Goal: Task Accomplishment & Management: Manage account settings

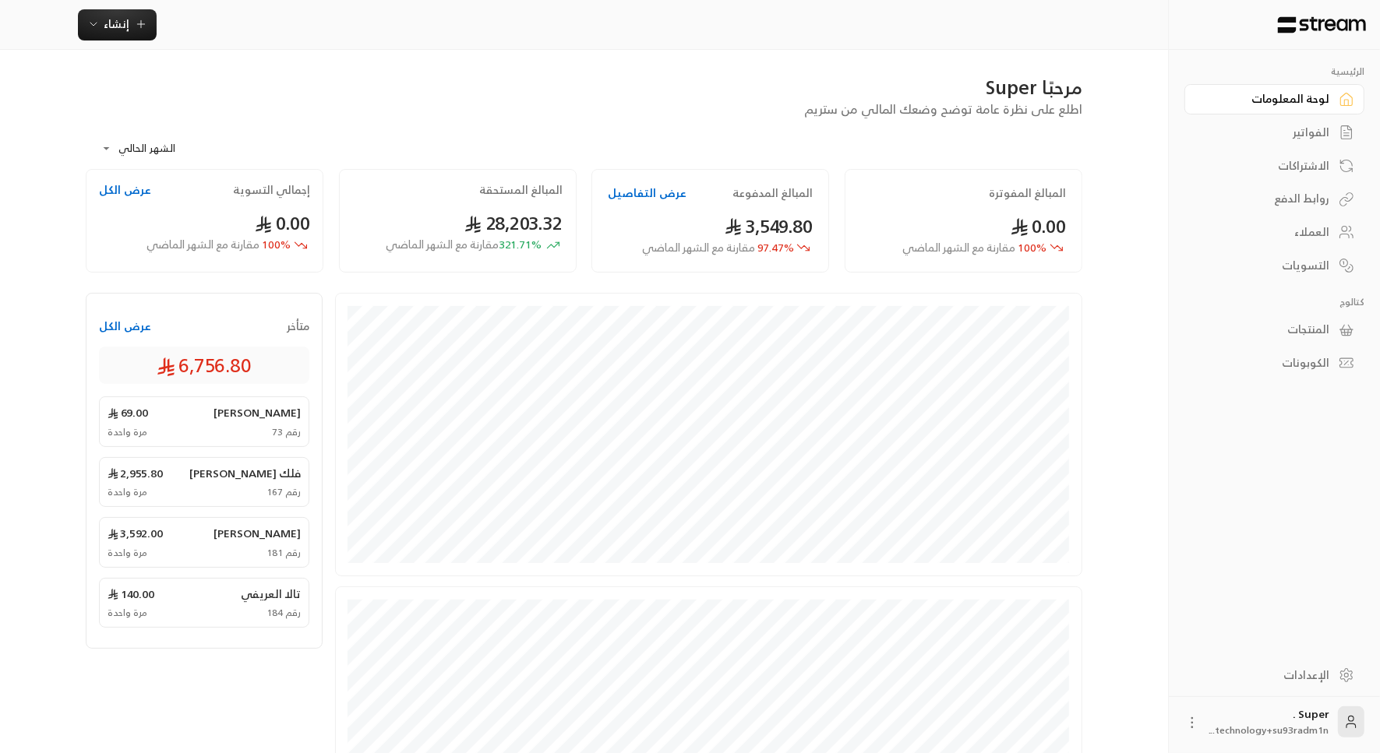
click at [1300, 132] on div "الفواتير" at bounding box center [1266, 133] width 125 height 16
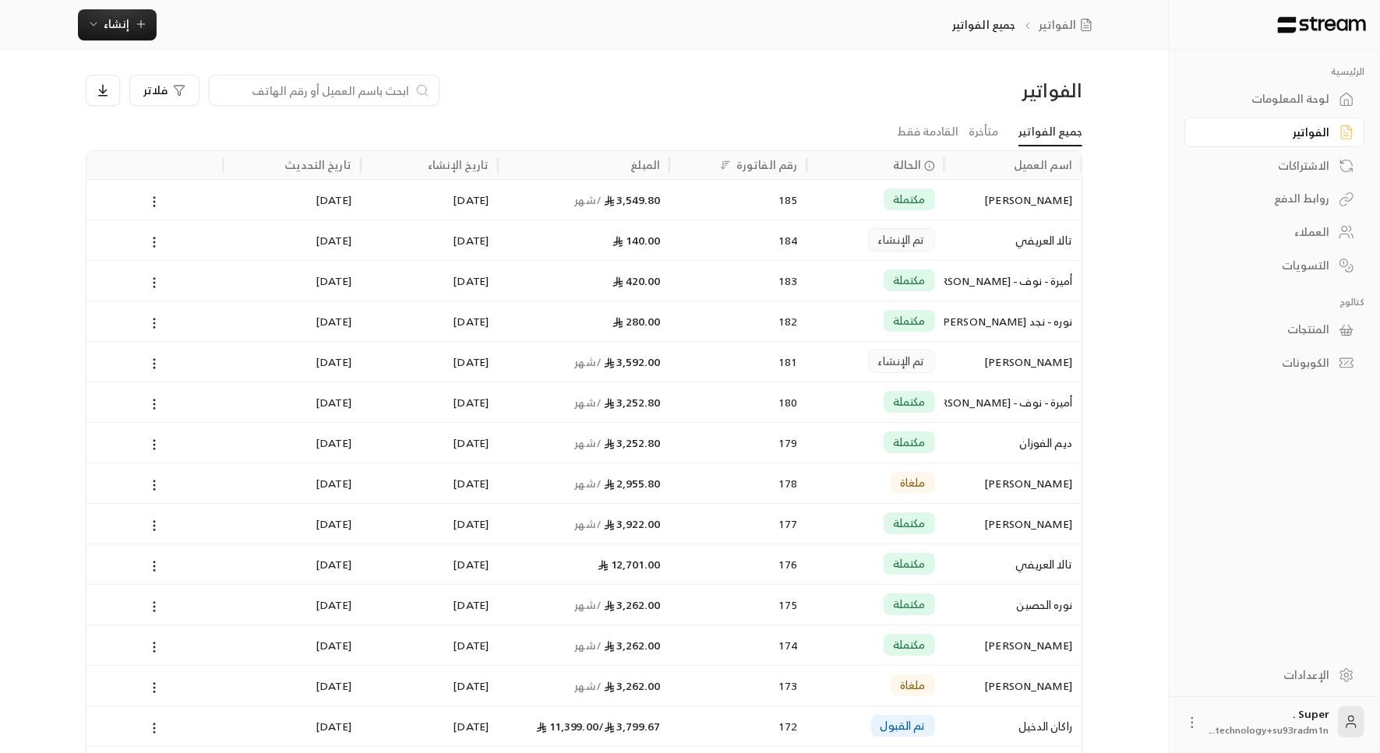
click at [345, 82] on input at bounding box center [314, 90] width 190 height 17
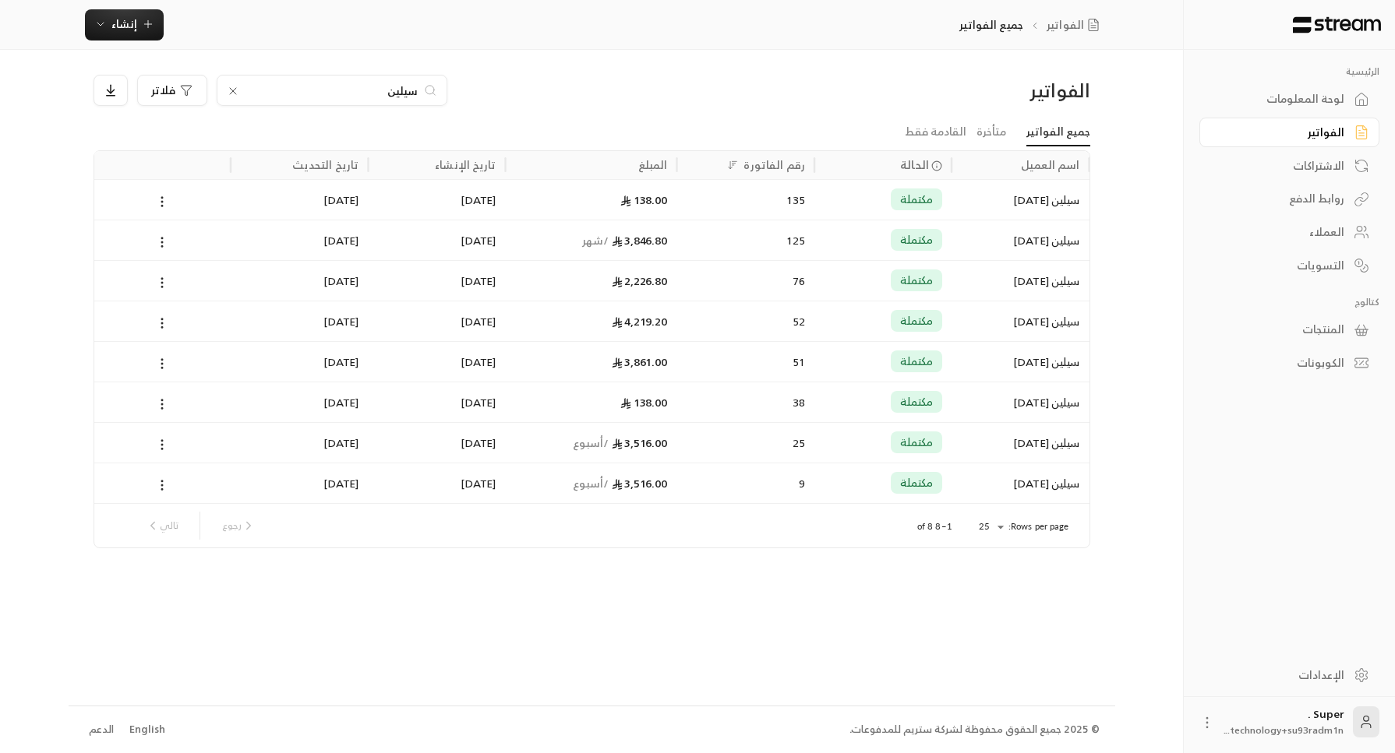
type input "سيلين"
click at [743, 211] on div "135" at bounding box center [745, 200] width 118 height 40
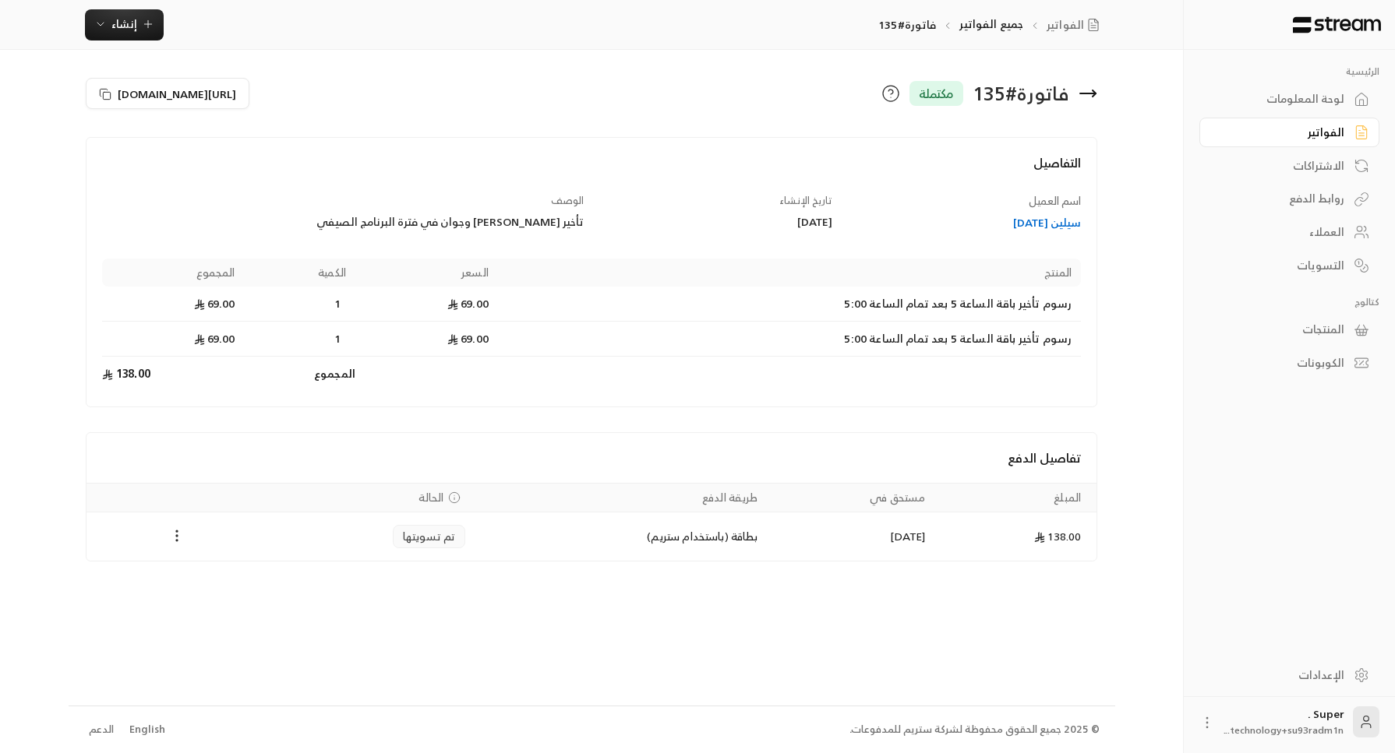
click at [600, 532] on td "بطاقة (باستخدام ستريم)" at bounding box center [621, 537] width 292 height 48
click at [1058, 221] on div "سيلين [DATE]" at bounding box center [965, 223] width 234 height 16
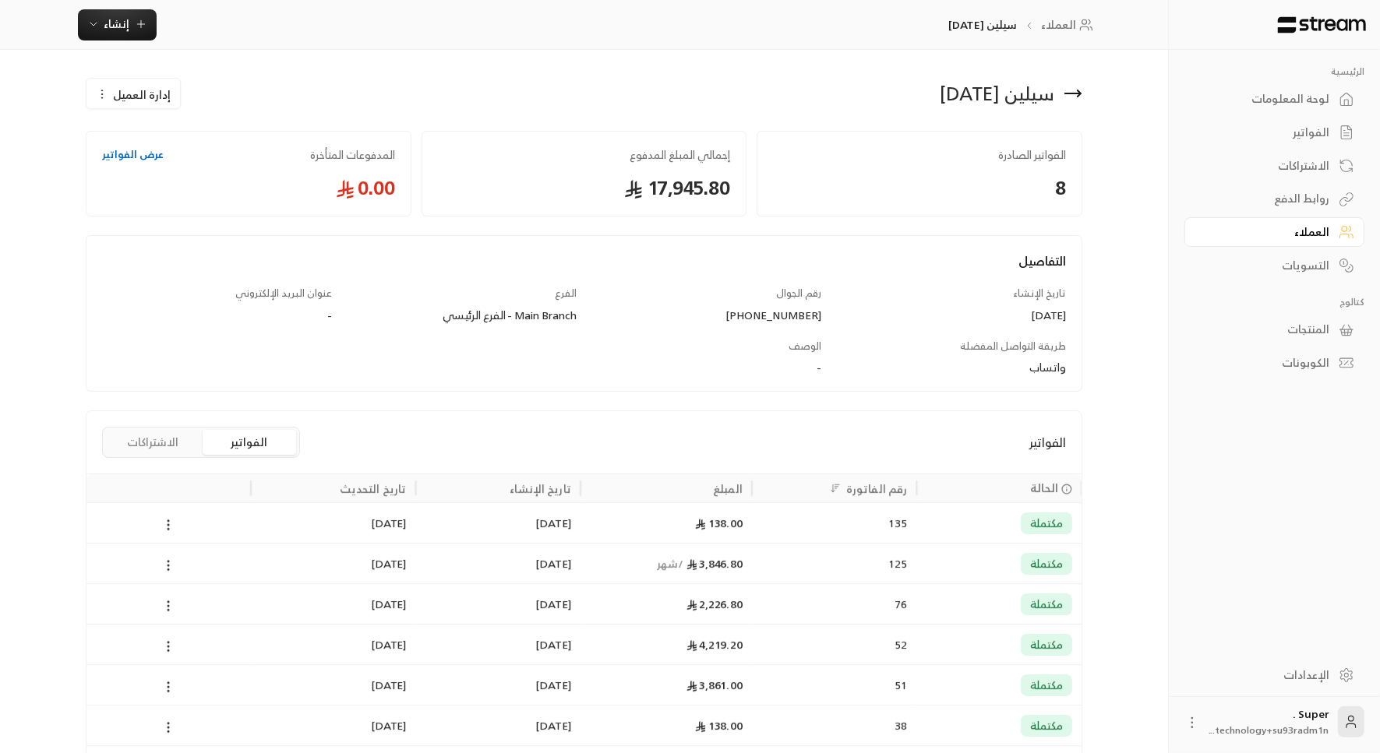
click at [823, 559] on div "125" at bounding box center [834, 564] width 146 height 40
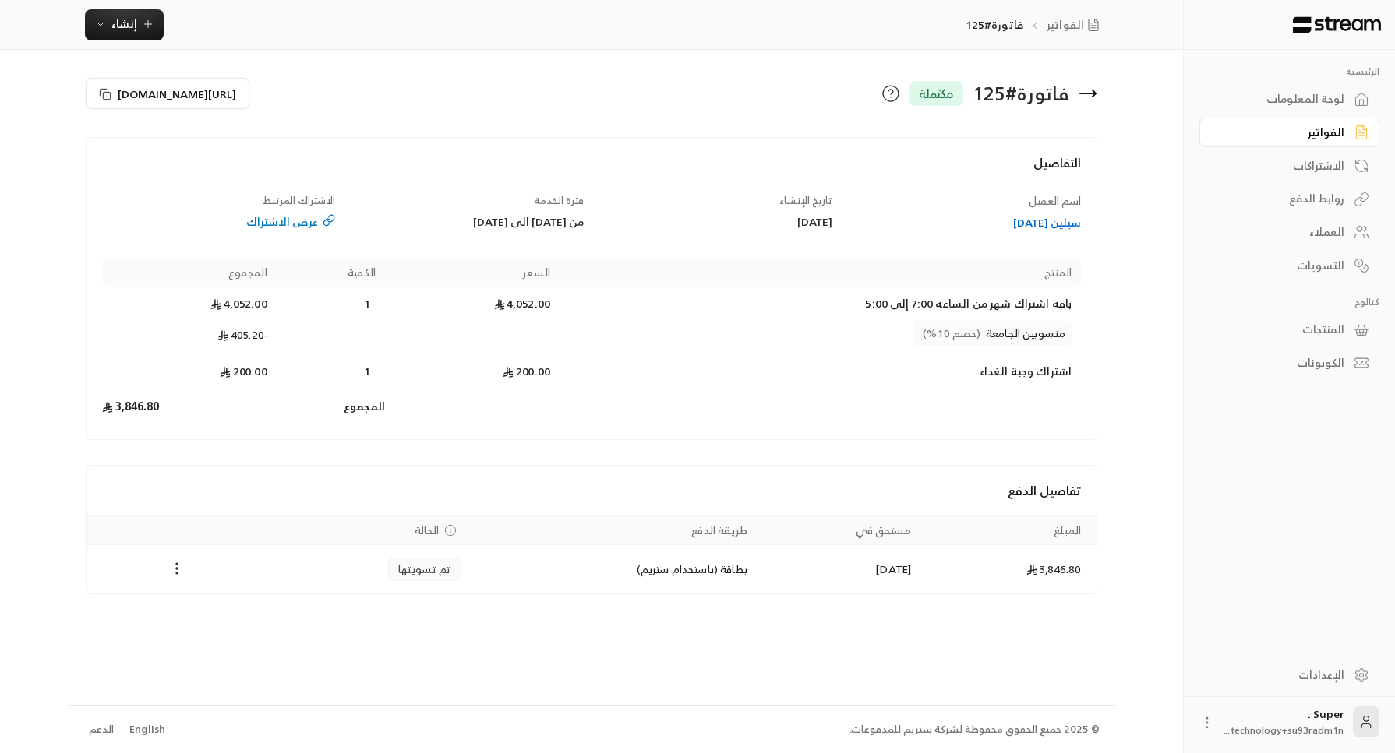
click at [268, 217] on div "عرض الاشتراك" at bounding box center [219, 222] width 234 height 16
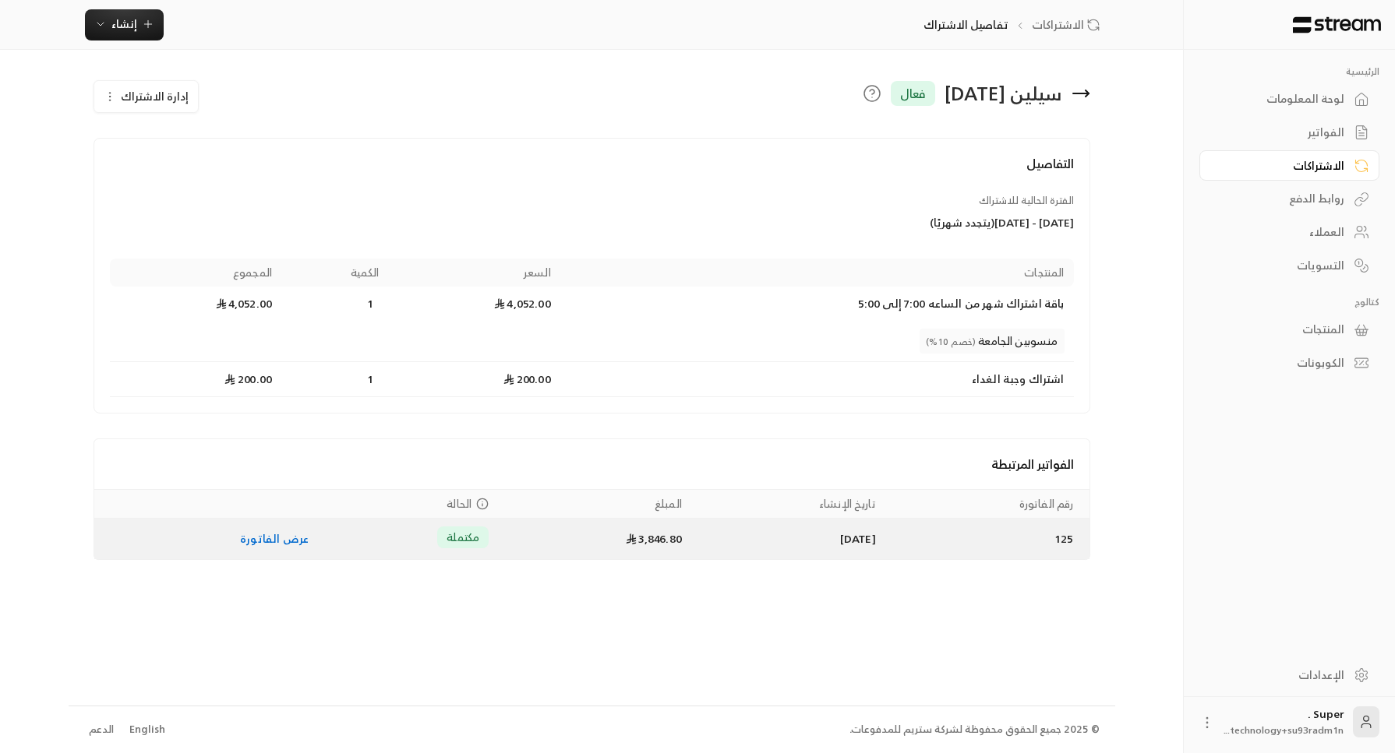
click at [249, 534] on link "عرض الفاتورة" at bounding box center [274, 538] width 69 height 19
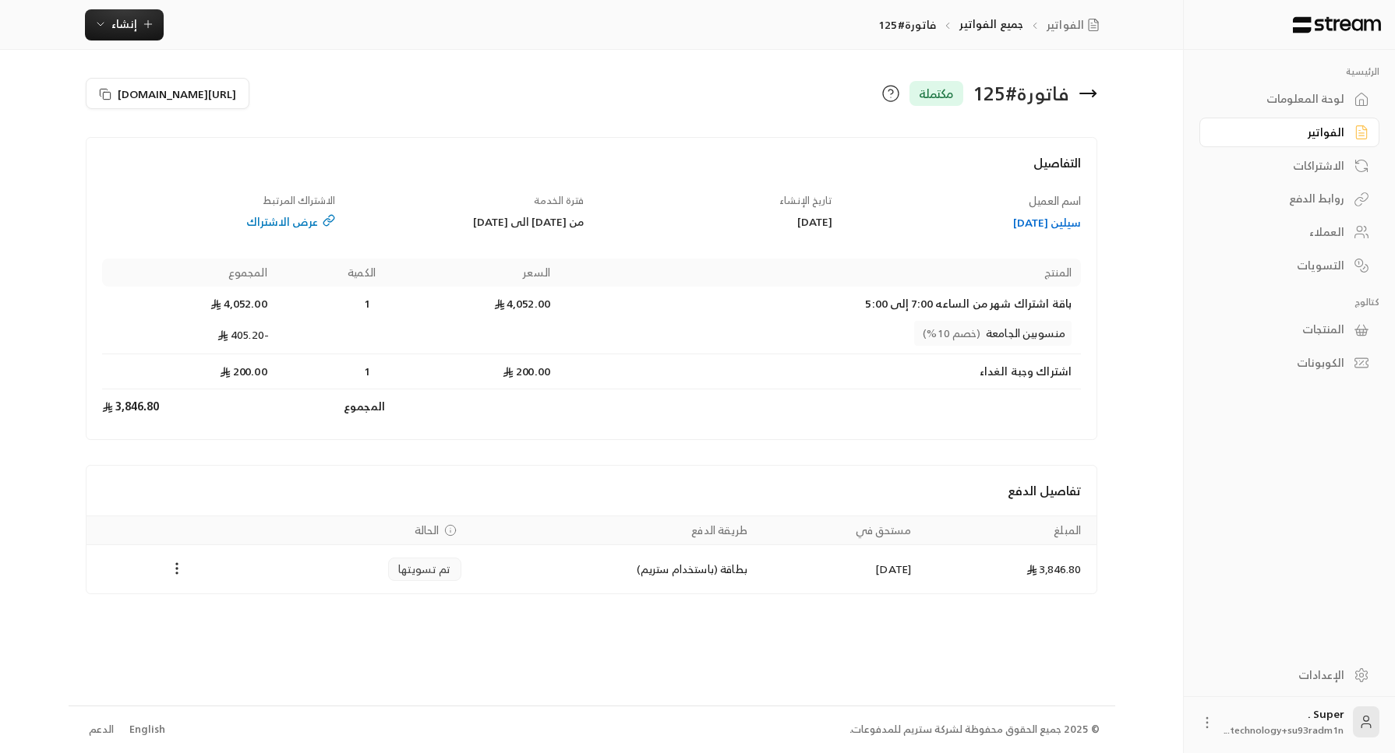
click at [1325, 333] on div "المنتجات" at bounding box center [1281, 330] width 125 height 16
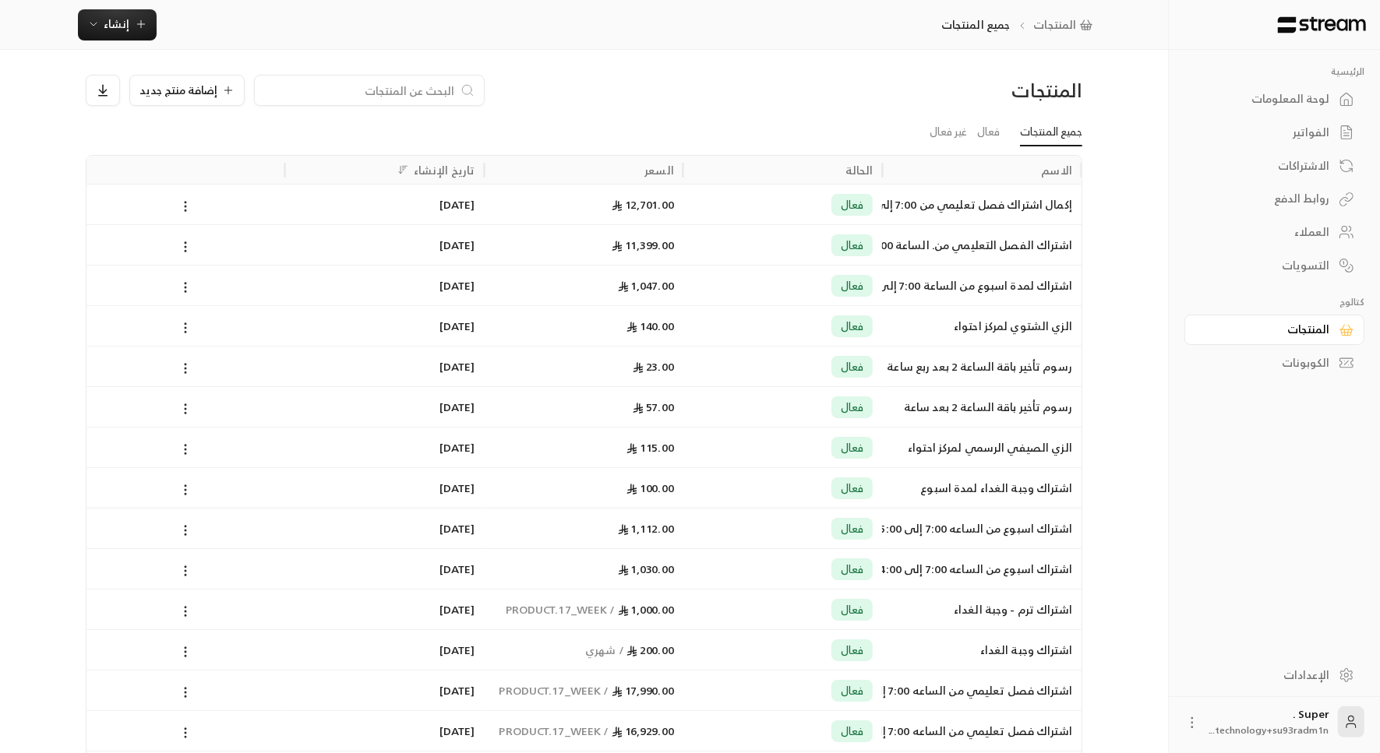
click at [891, 210] on div "إكمال اشتراك فصل تعليمي من 7:00 إلى 3:00" at bounding box center [981, 205] width 181 height 40
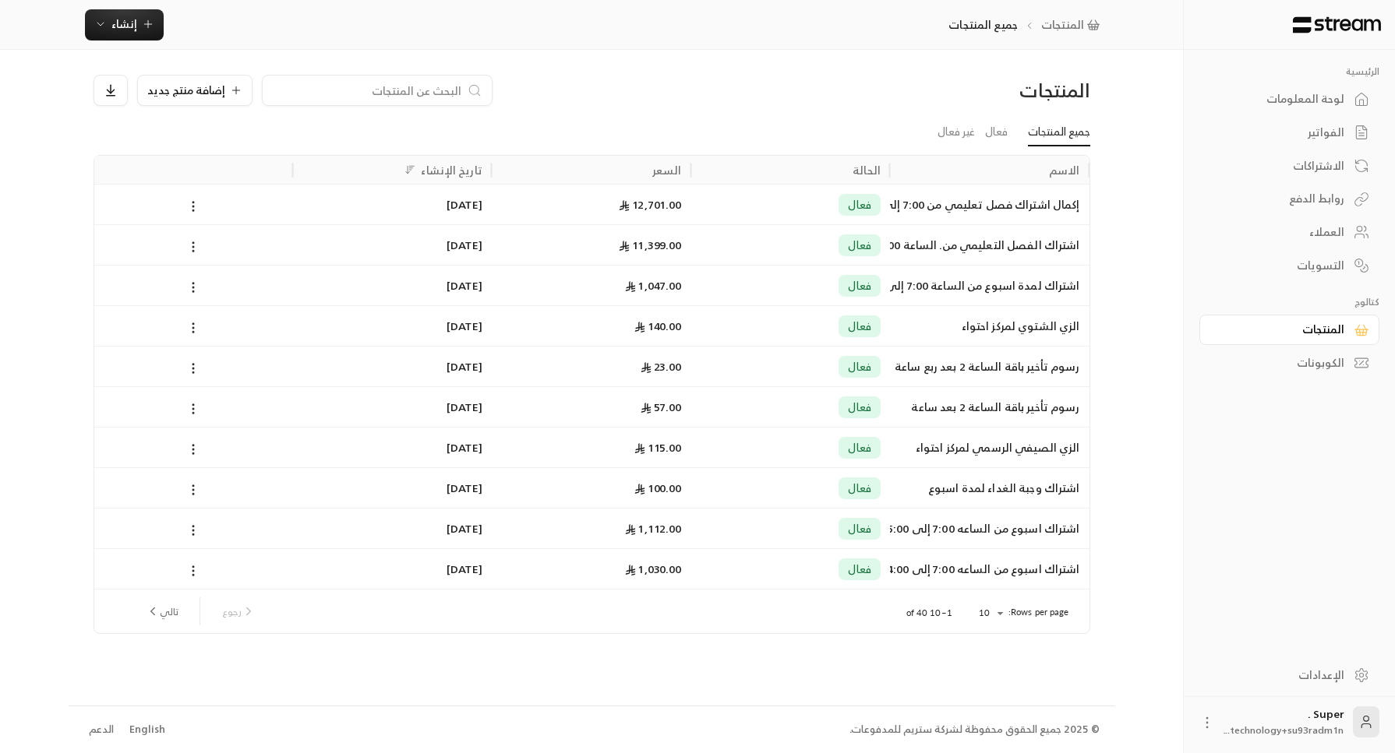
click at [908, 272] on div "اشتراك لمدة اسبوع من الساعة 7:00 إلى 3:00" at bounding box center [989, 286] width 181 height 40
click at [909, 256] on div "اشتراك الفصل التعليمي من. الساعة 7:00 إلى 3:00" at bounding box center [989, 245] width 181 height 40
click at [724, 526] on div "فعال" at bounding box center [790, 529] width 181 height 40
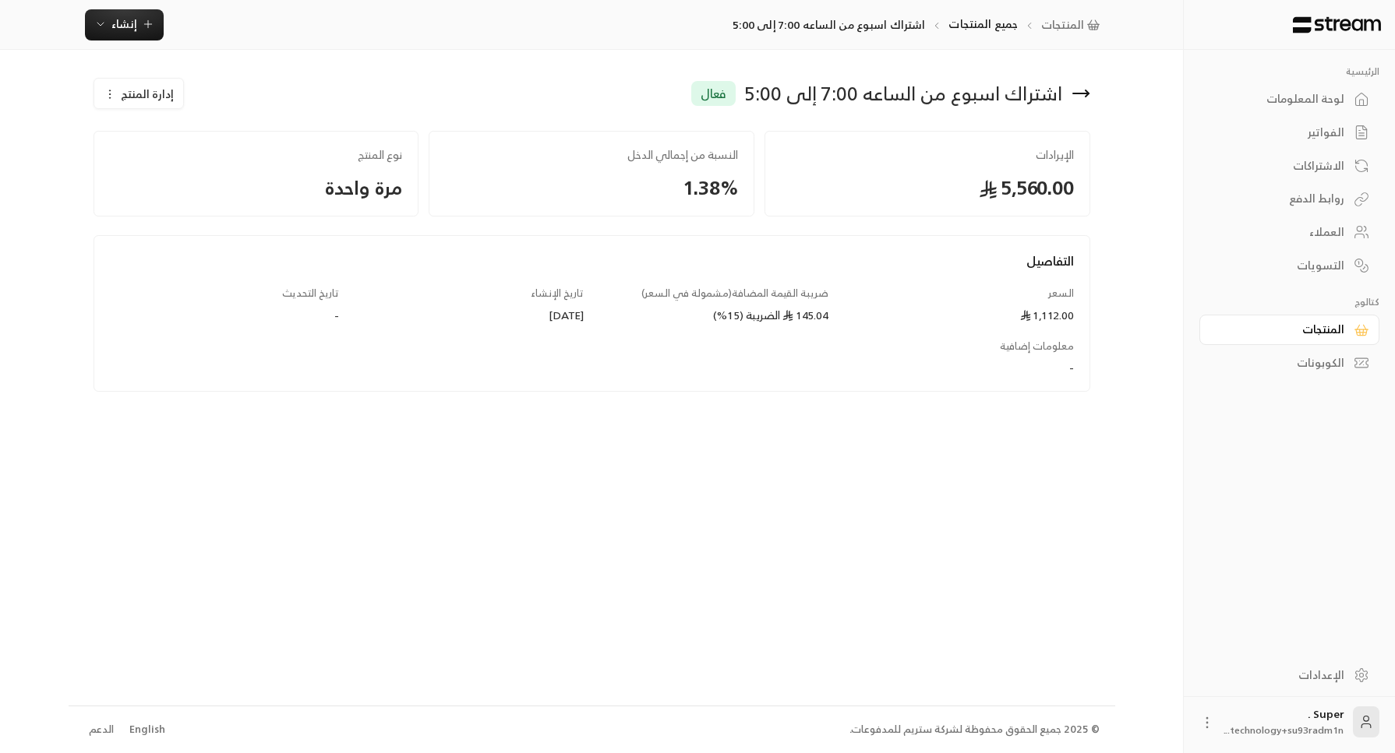
click at [126, 89] on span "إدارة المنتج" at bounding box center [147, 94] width 53 height 16
click at [161, 131] on link "تعديل" at bounding box center [152, 140] width 97 height 28
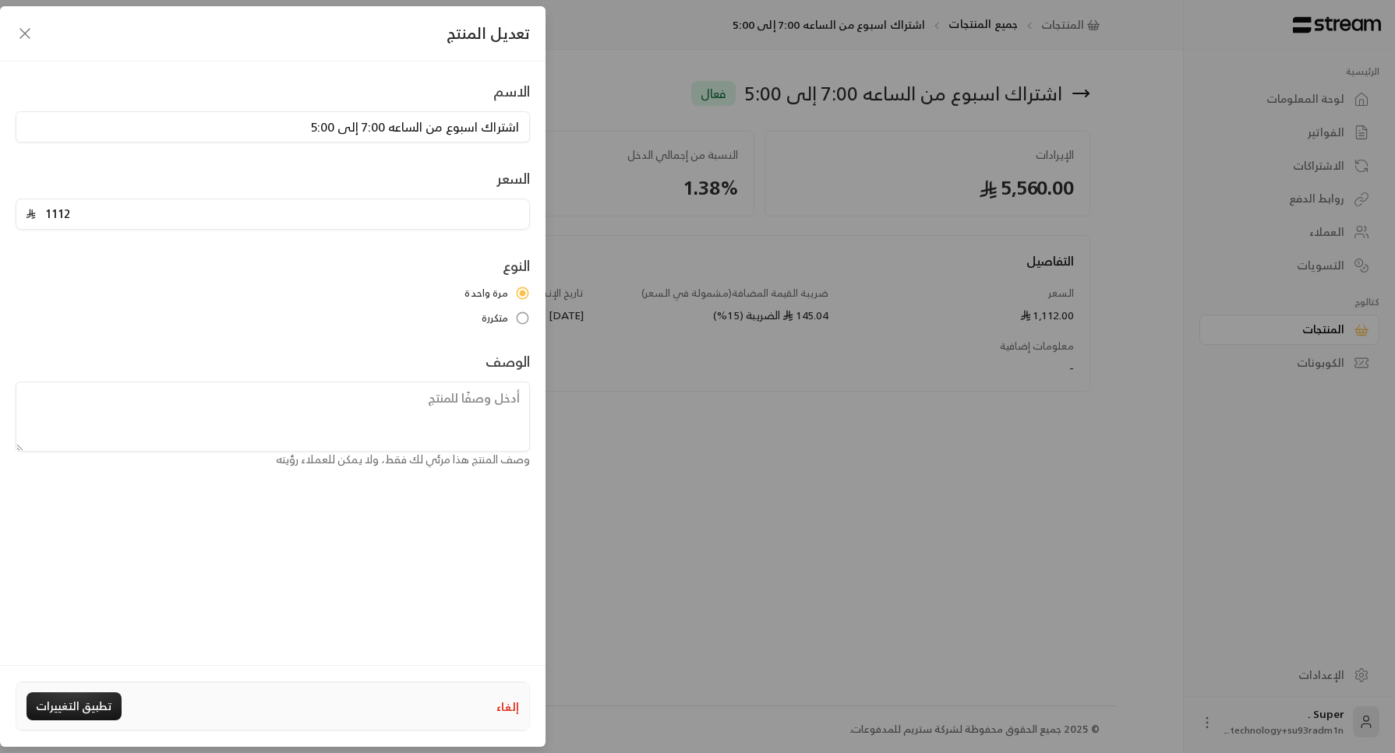
click at [26, 37] on icon "button" at bounding box center [25, 33] width 19 height 19
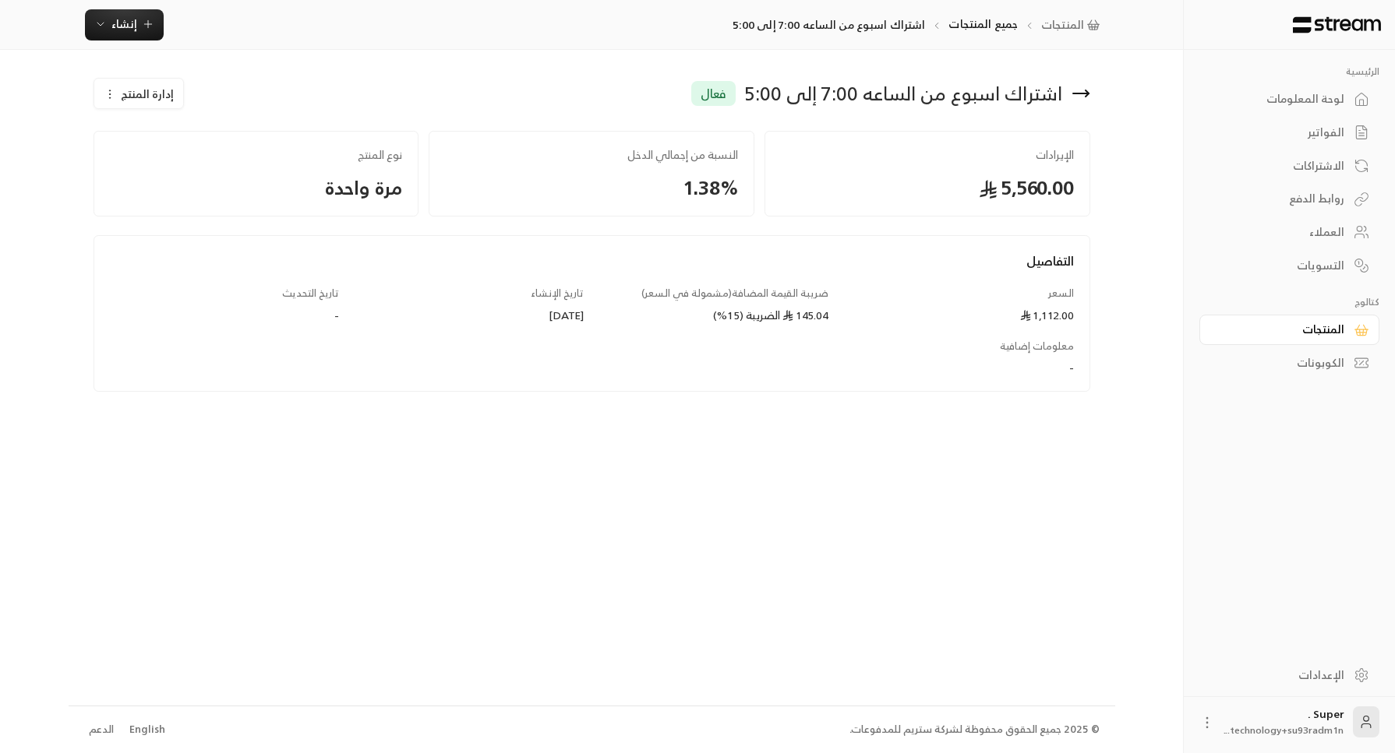
click at [1314, 333] on div "المنتجات" at bounding box center [1281, 330] width 125 height 16
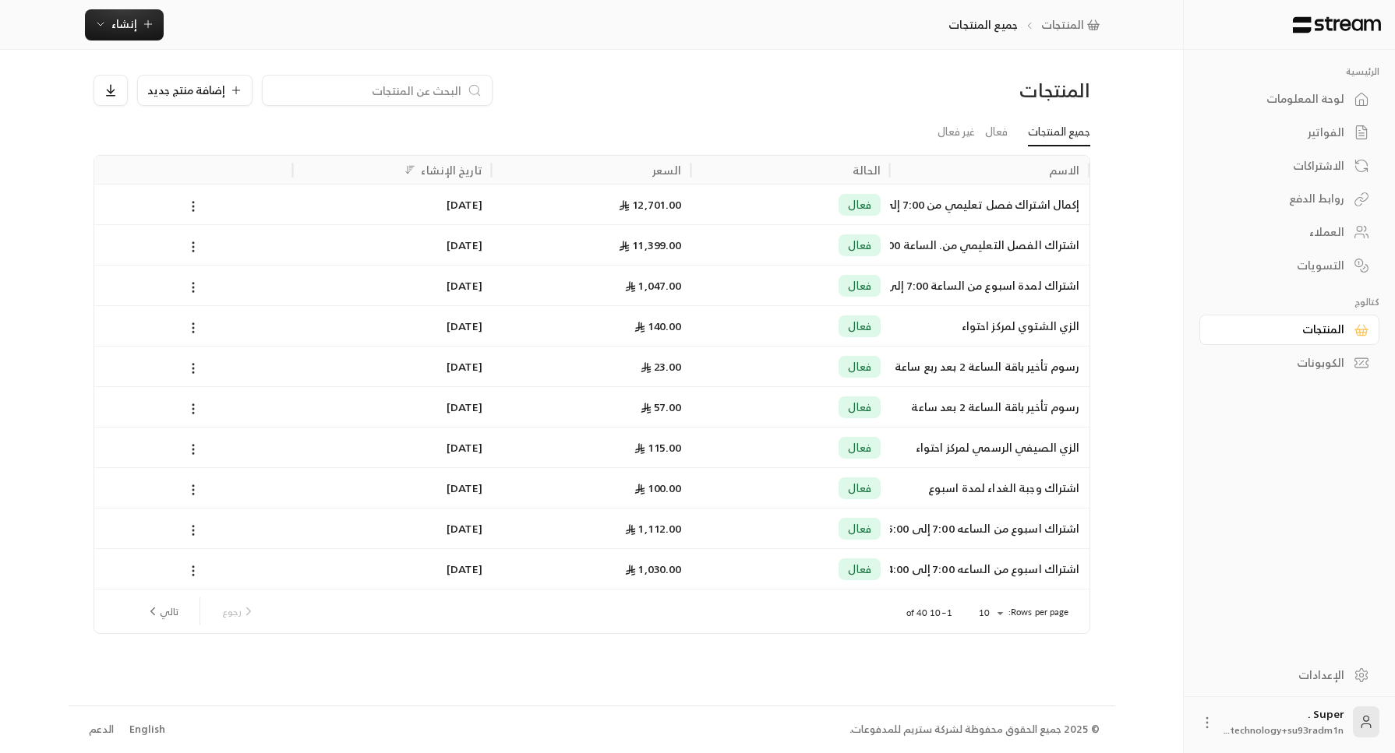
click at [171, 611] on button "تالي" at bounding box center [161, 611] width 45 height 26
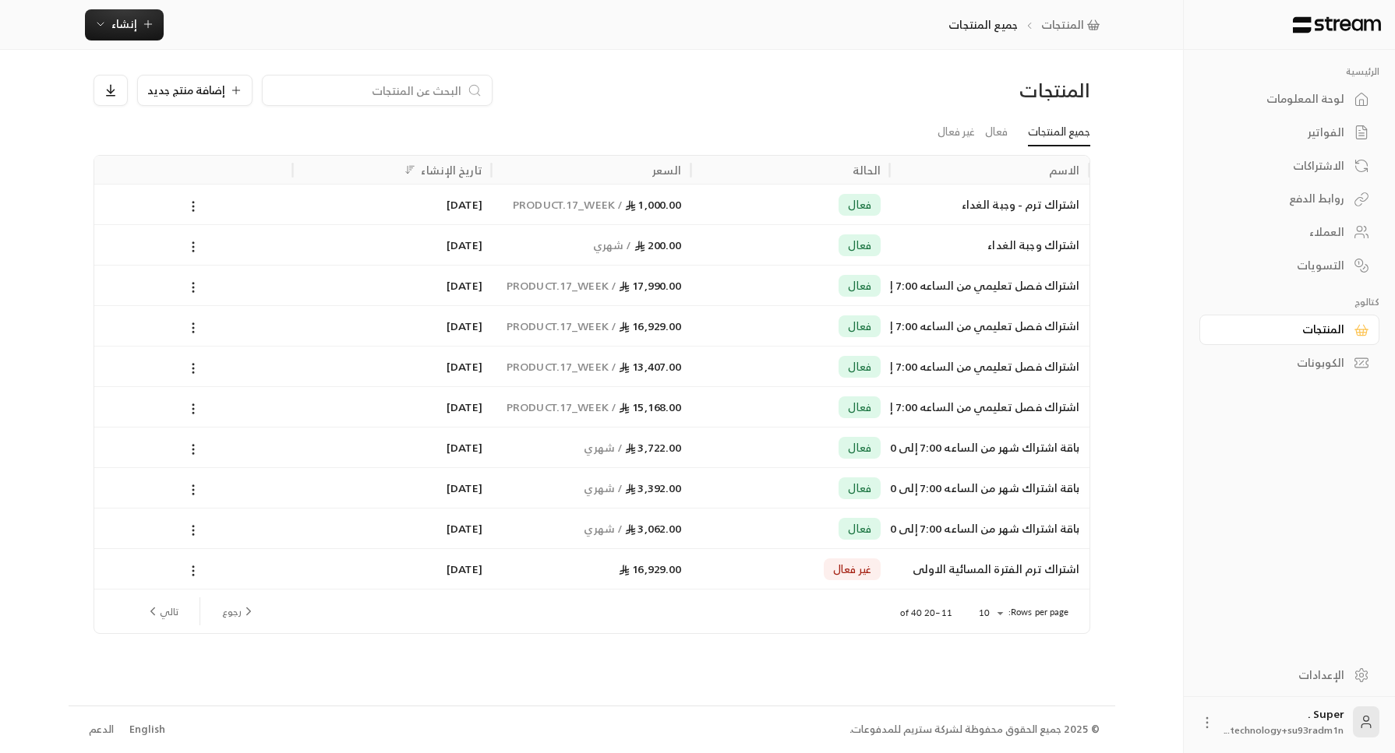
click at [751, 524] on div "فعال" at bounding box center [790, 529] width 181 height 40
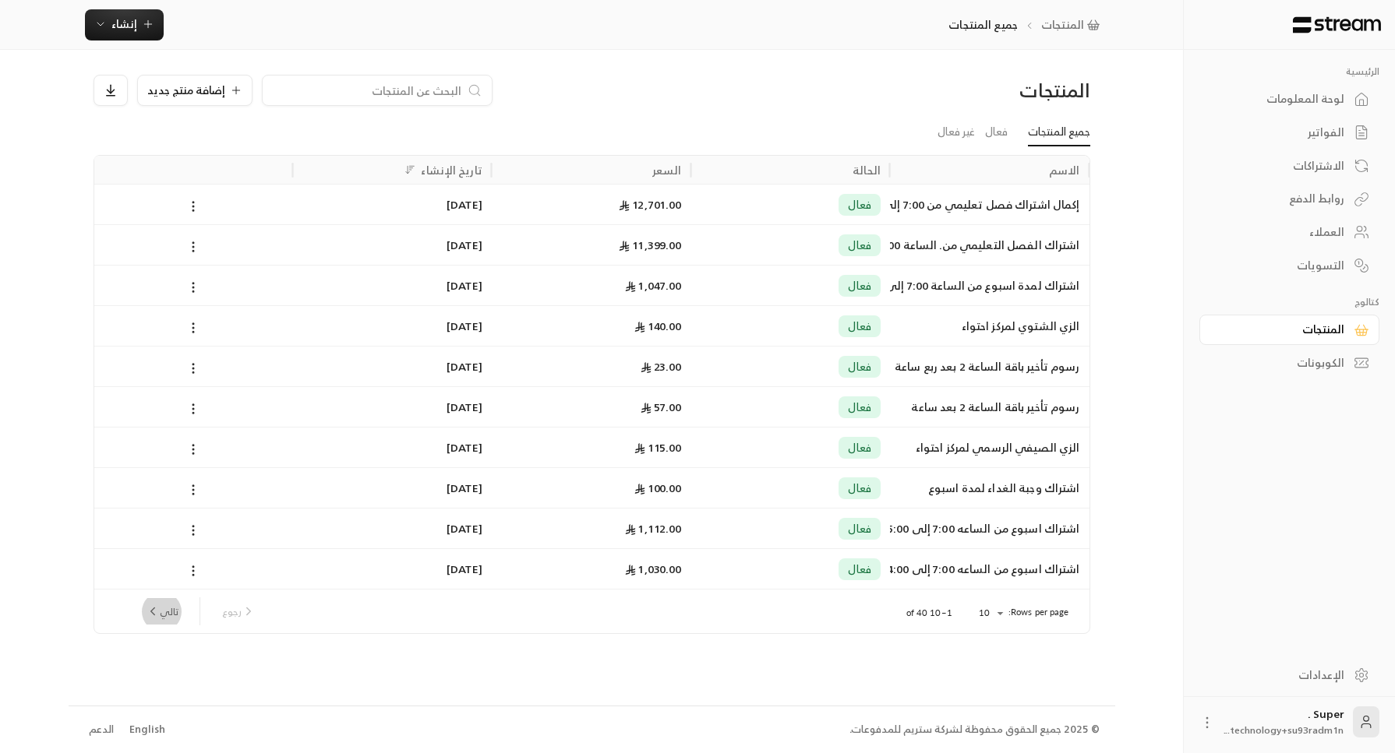
click at [164, 605] on button "تالي" at bounding box center [161, 611] width 45 height 26
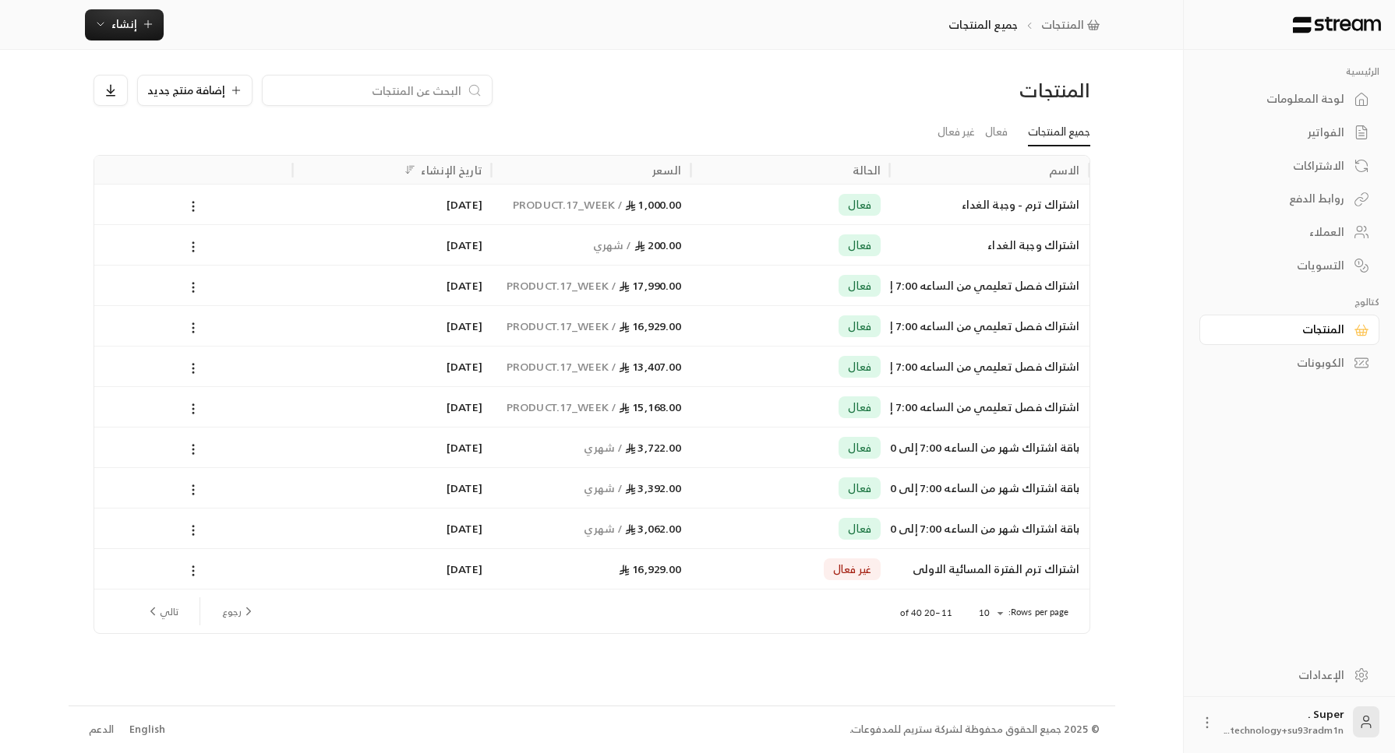
click at [884, 482] on div "فعال" at bounding box center [789, 487] width 199 height 41
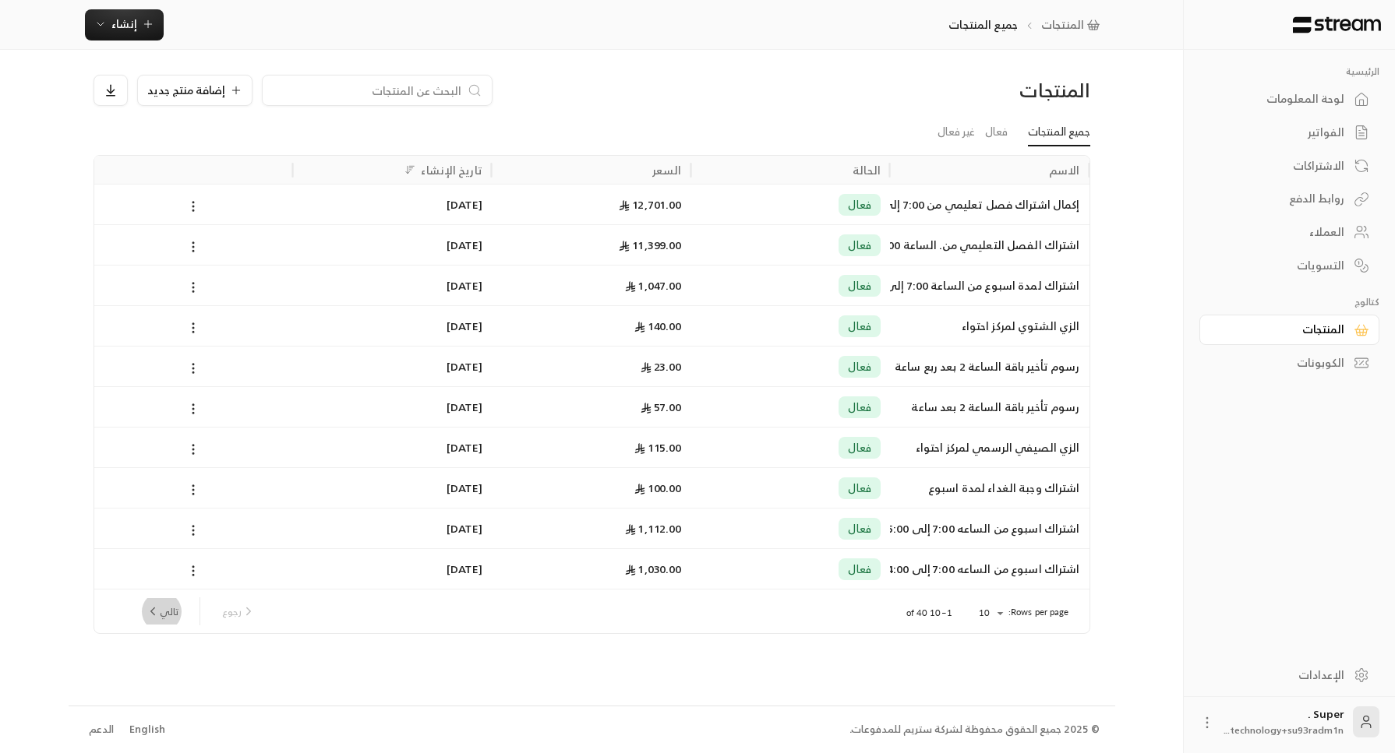
click at [164, 612] on button "تالي" at bounding box center [161, 611] width 45 height 26
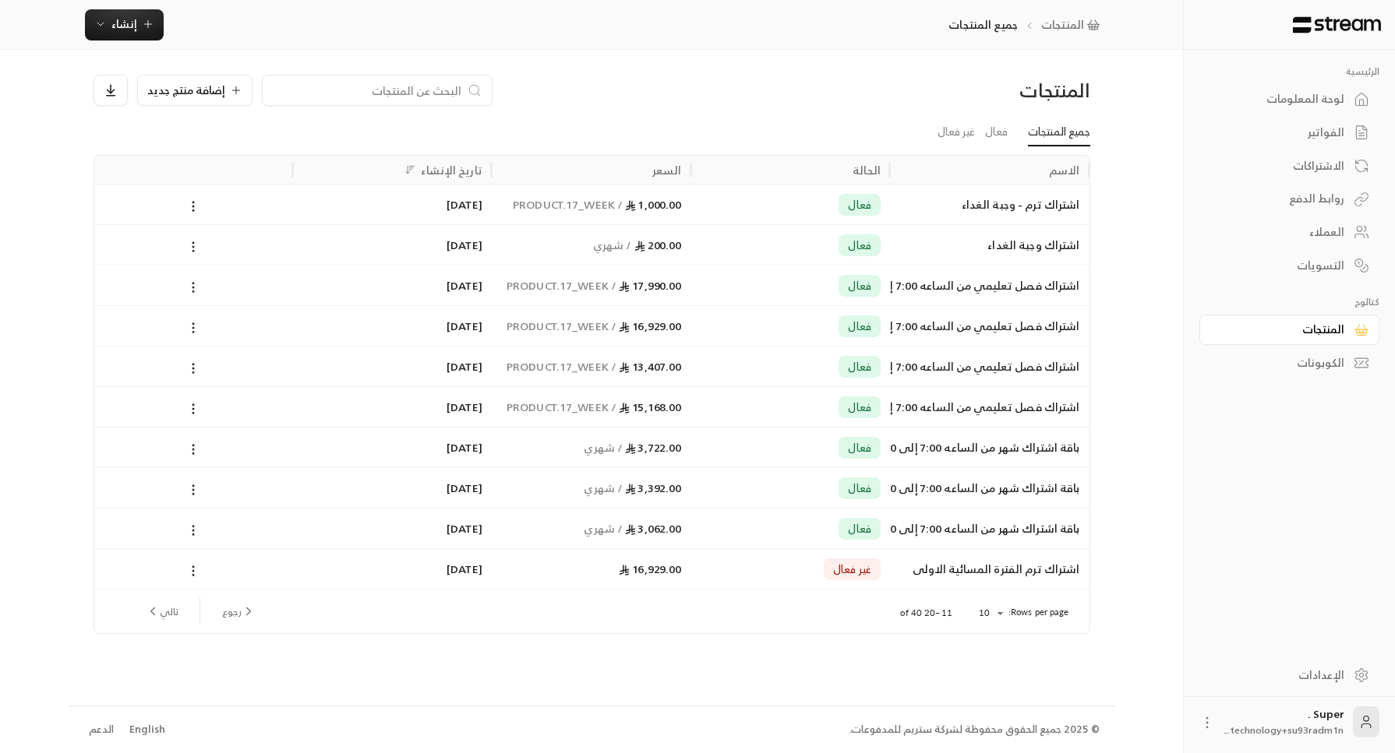
click at [899, 326] on div "اشتراك فصل تعليمي من الساعه 7:00 إلى 4:00" at bounding box center [989, 326] width 181 height 40
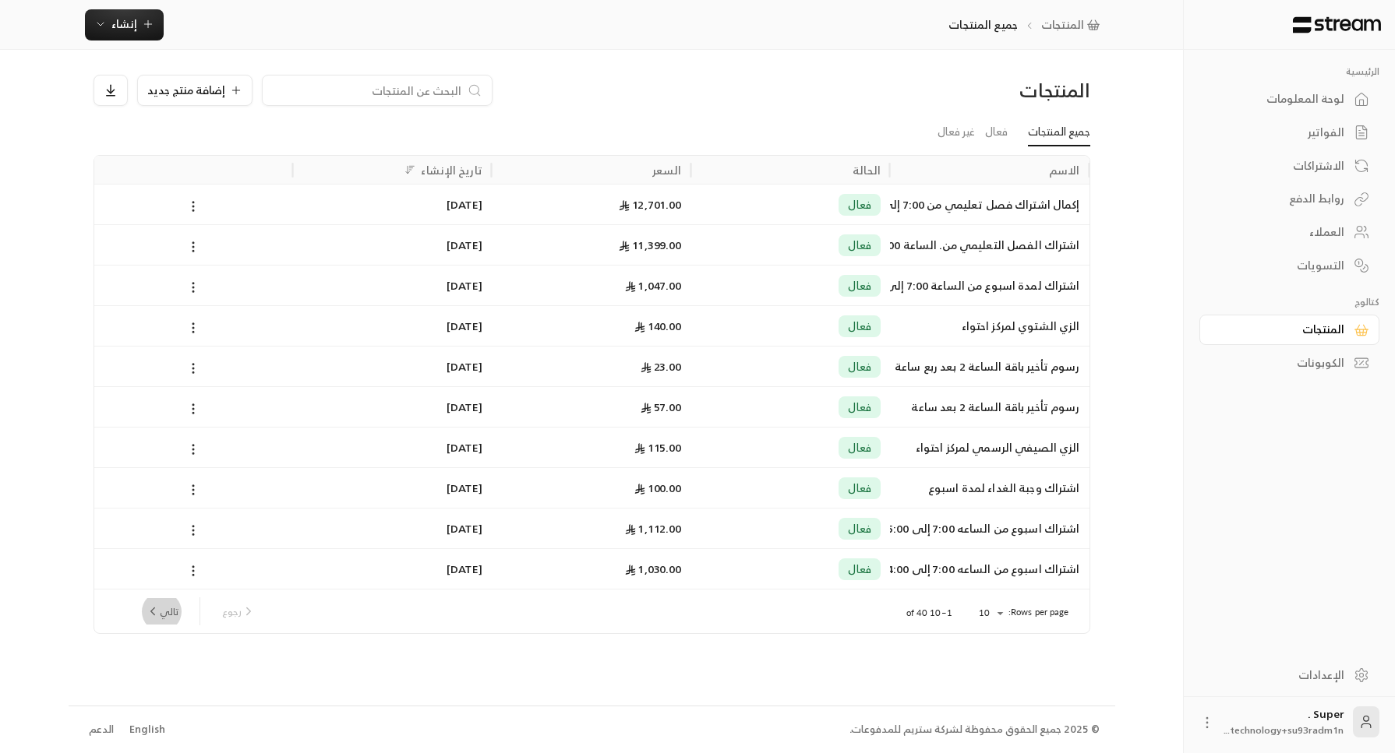
click at [175, 612] on button "تالي" at bounding box center [161, 611] width 45 height 26
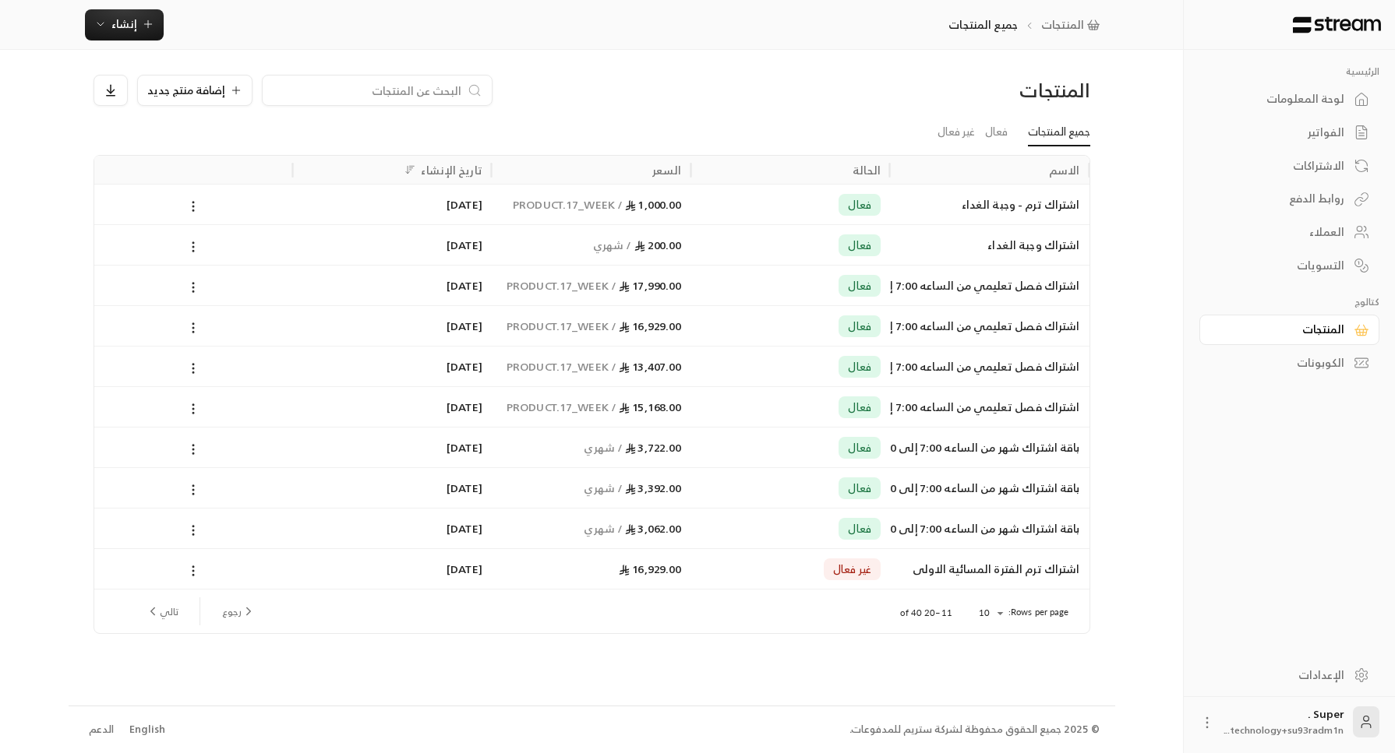
click at [1027, 362] on div "اشتراك فصل تعليمي من الساعه 7:00 إلى 2:00" at bounding box center [989, 367] width 181 height 40
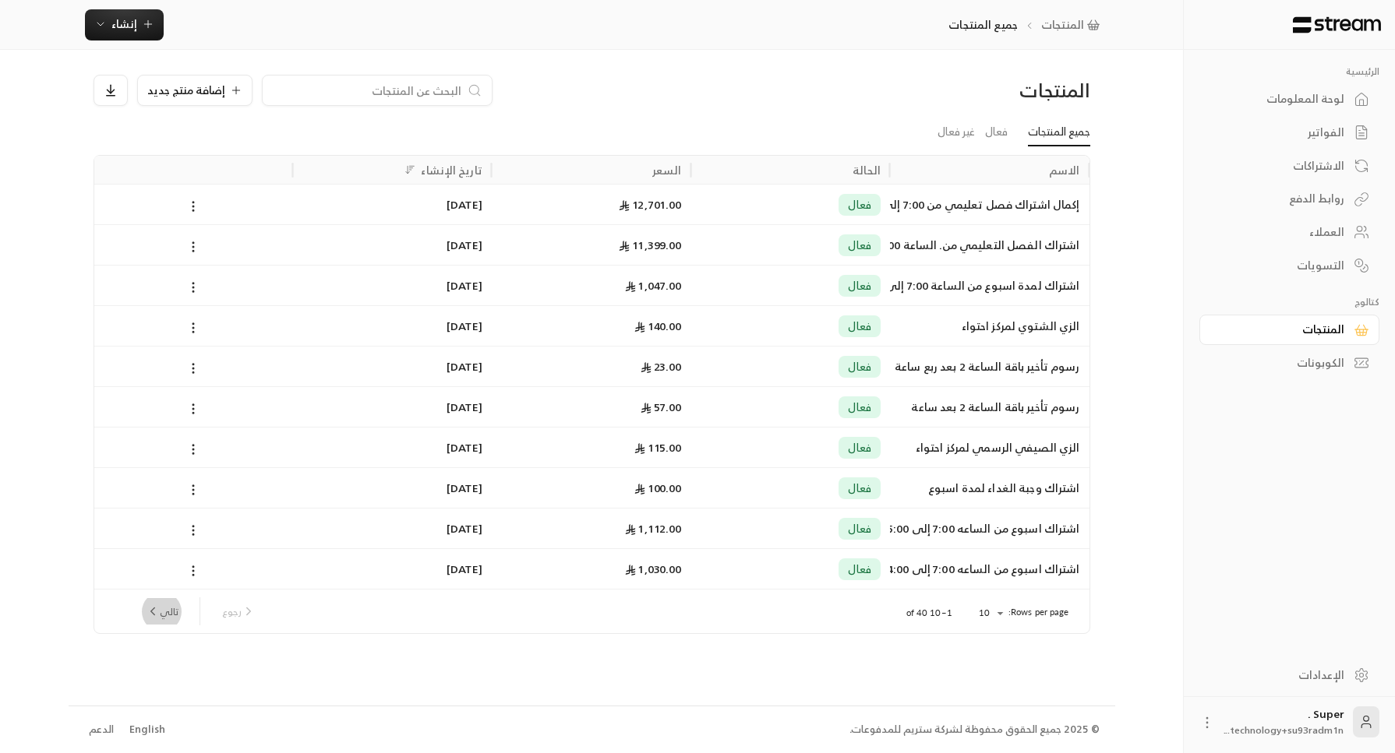
click at [169, 612] on button "تالي" at bounding box center [161, 611] width 45 height 26
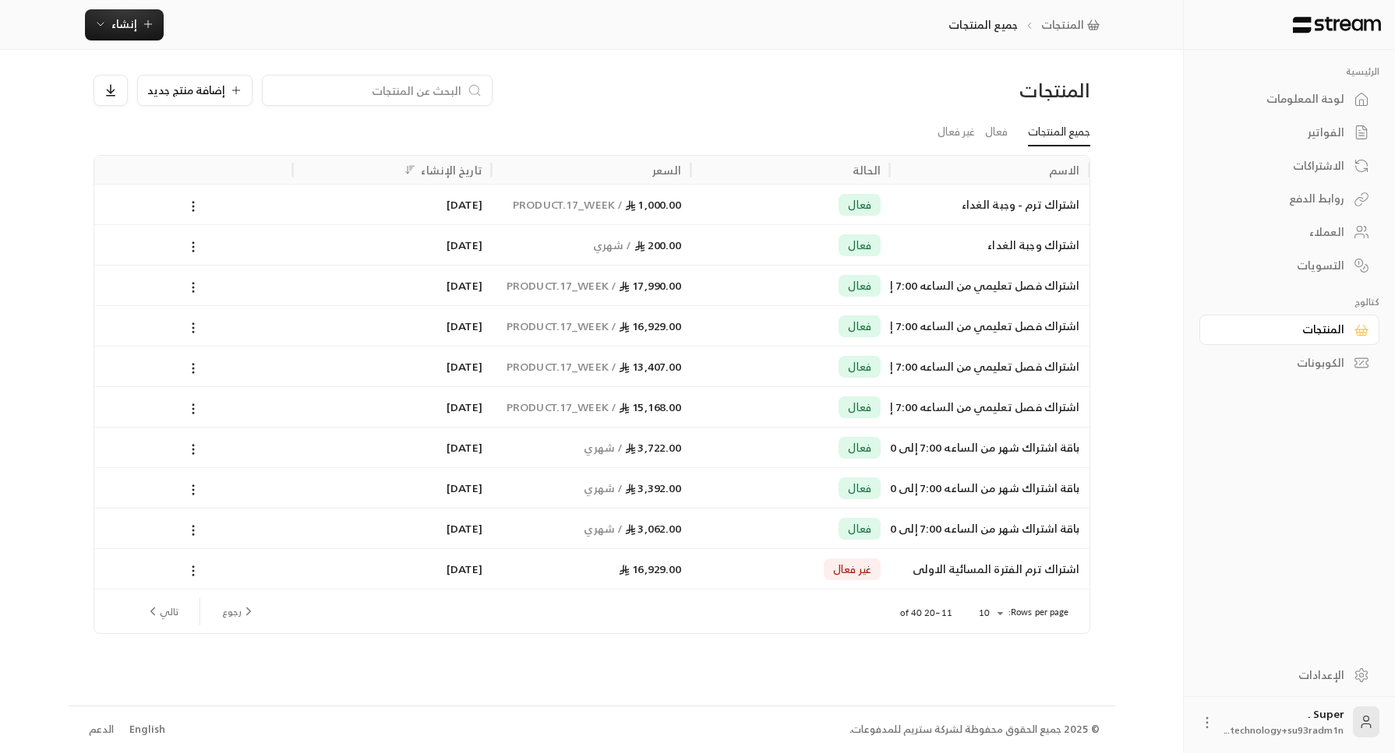
click at [901, 527] on div "باقة اشتراك شهر من الساعه 7:00 إلى 2:00" at bounding box center [989, 529] width 181 height 40
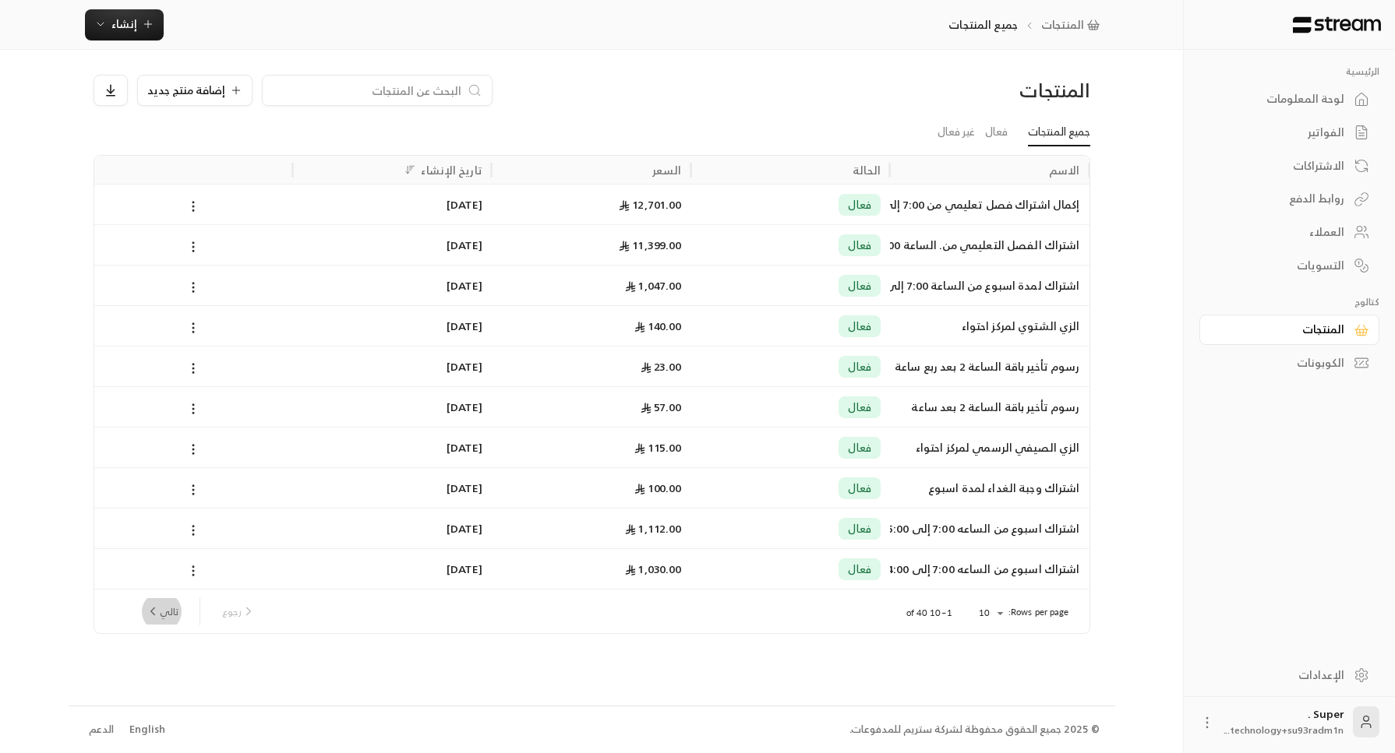
click at [157, 608] on icon "next page" at bounding box center [153, 612] width 14 height 14
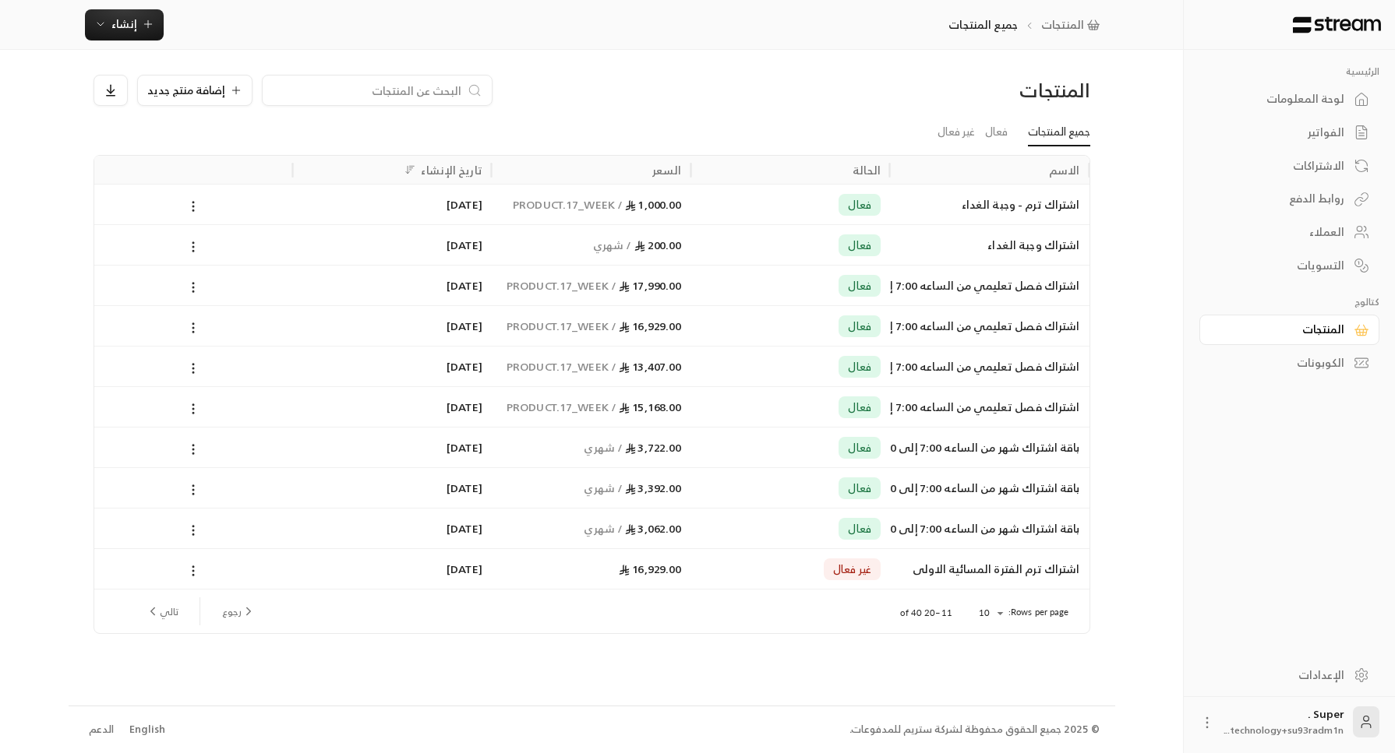
click at [899, 436] on div "باقة اشتراك شهر من الساعه 7:00 إلى 4:00" at bounding box center [989, 448] width 181 height 40
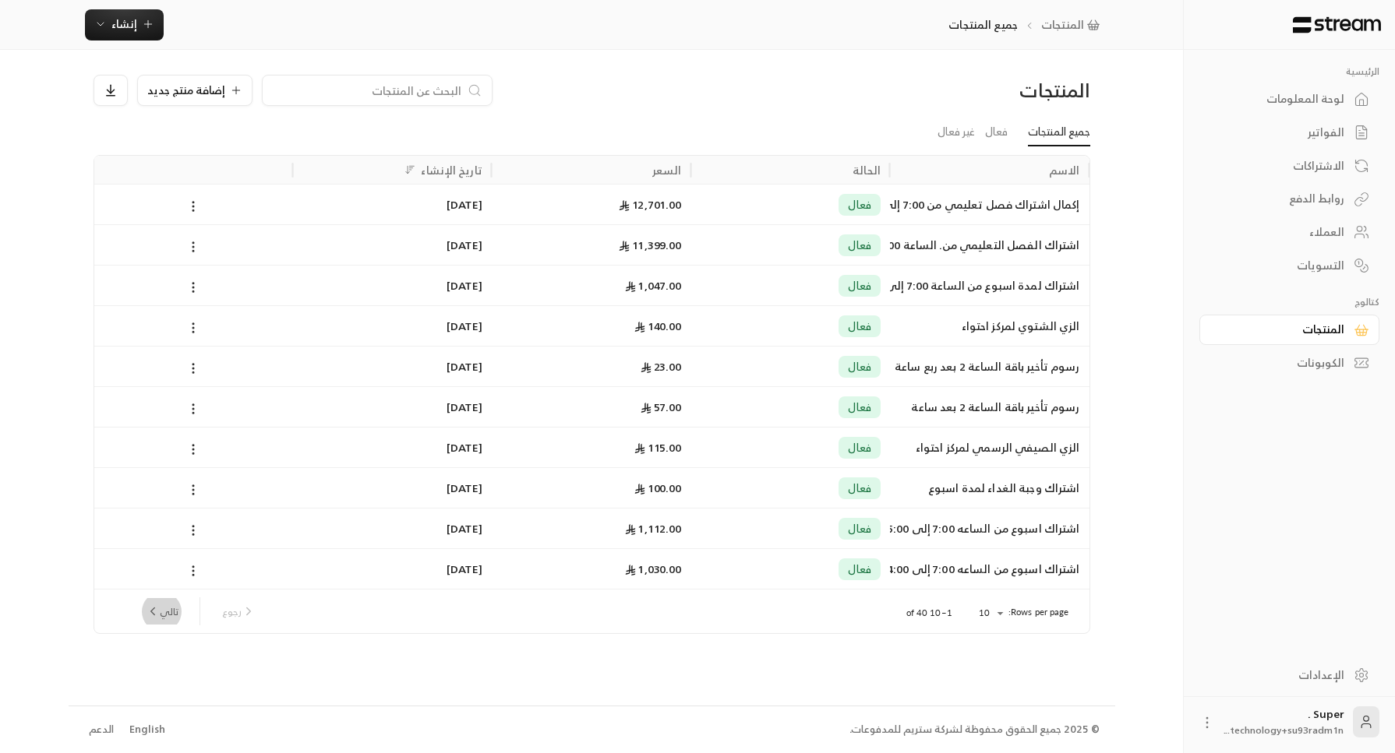
click at [174, 608] on button "تالي" at bounding box center [161, 611] width 45 height 26
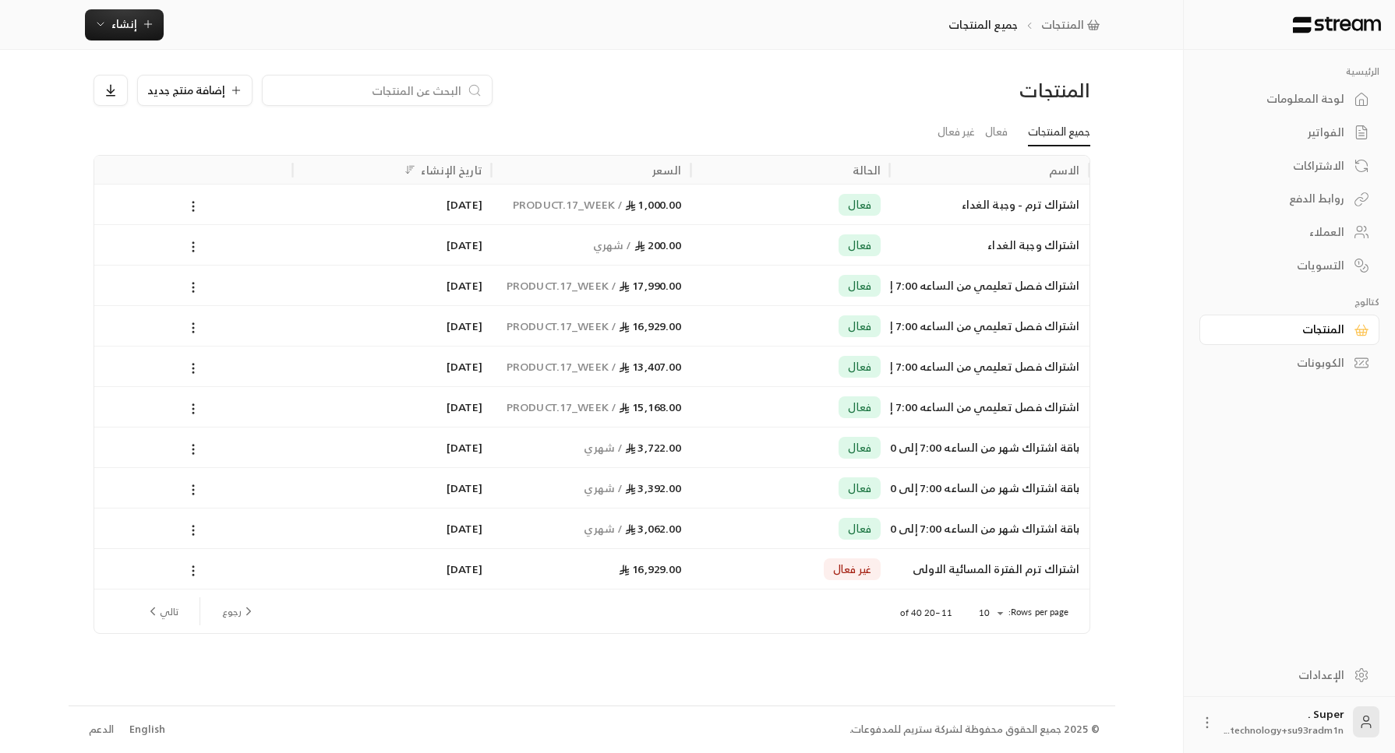
click at [899, 324] on div "اشتراك فصل تعليمي من الساعه 7:00 إلى 4:00" at bounding box center [989, 326] width 181 height 40
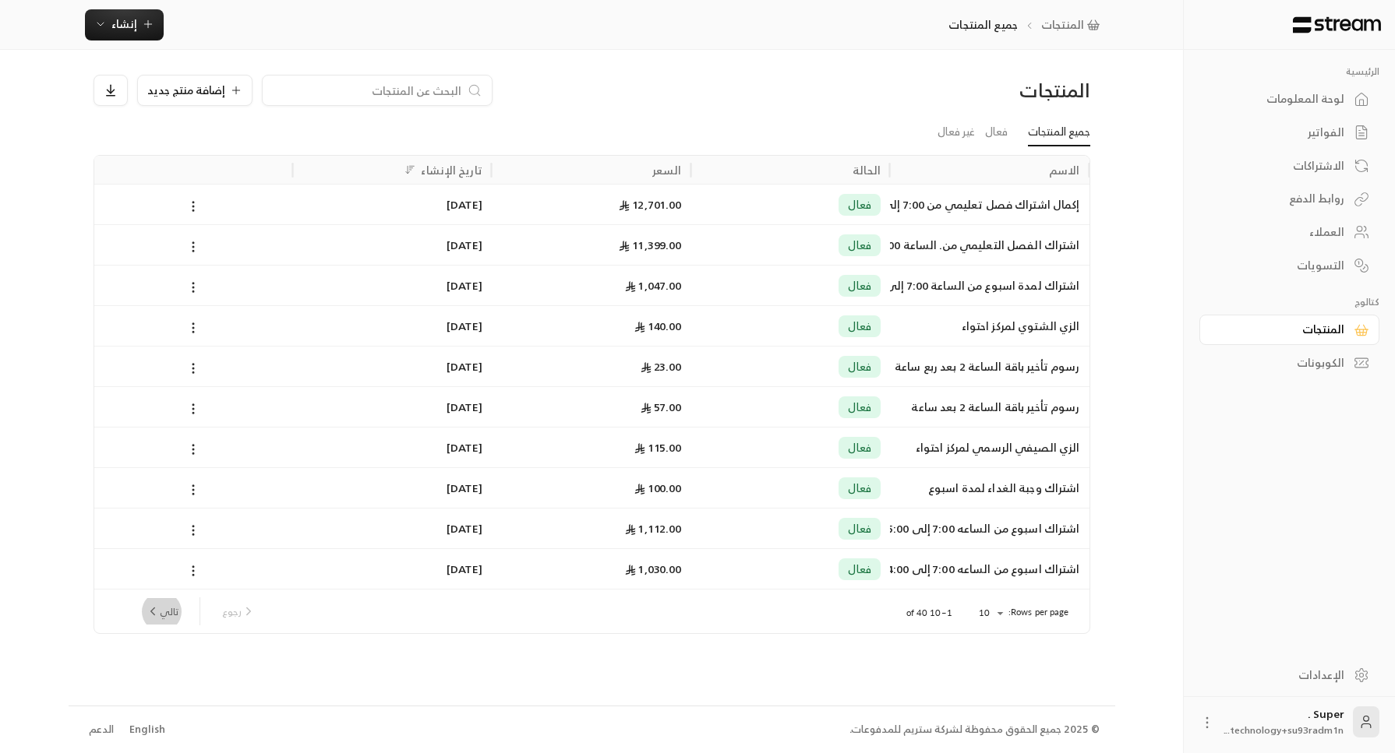
click at [161, 602] on button "تالي" at bounding box center [161, 611] width 45 height 26
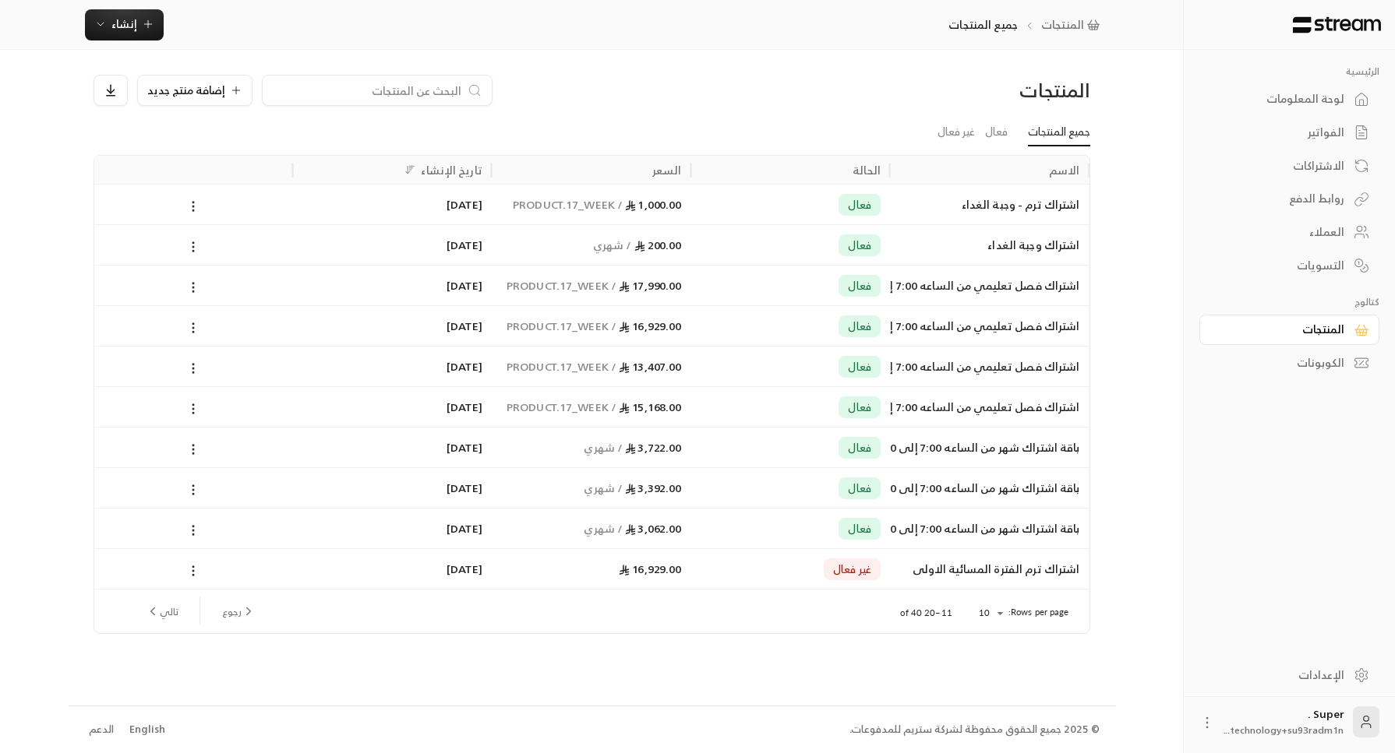
click at [817, 534] on div "فعال" at bounding box center [790, 529] width 181 height 40
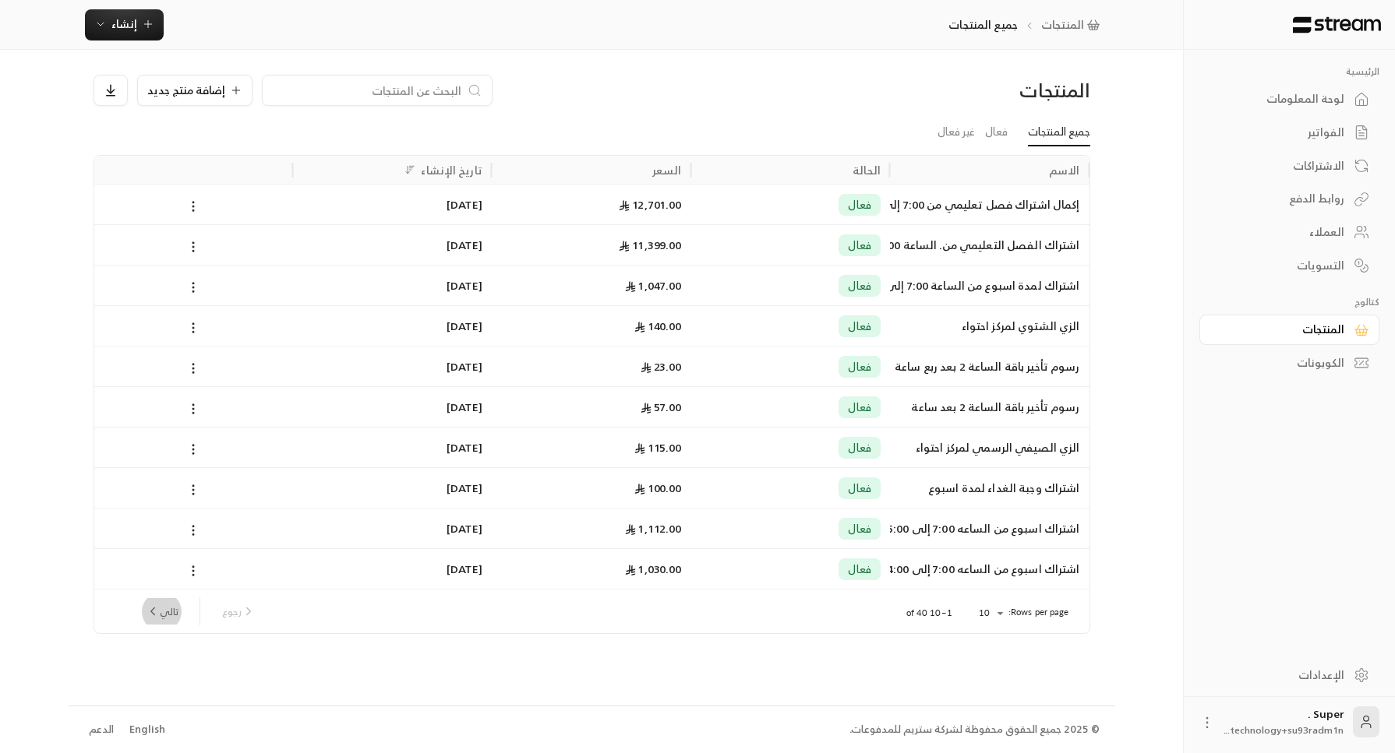
click at [170, 615] on button "تالي" at bounding box center [161, 611] width 45 height 26
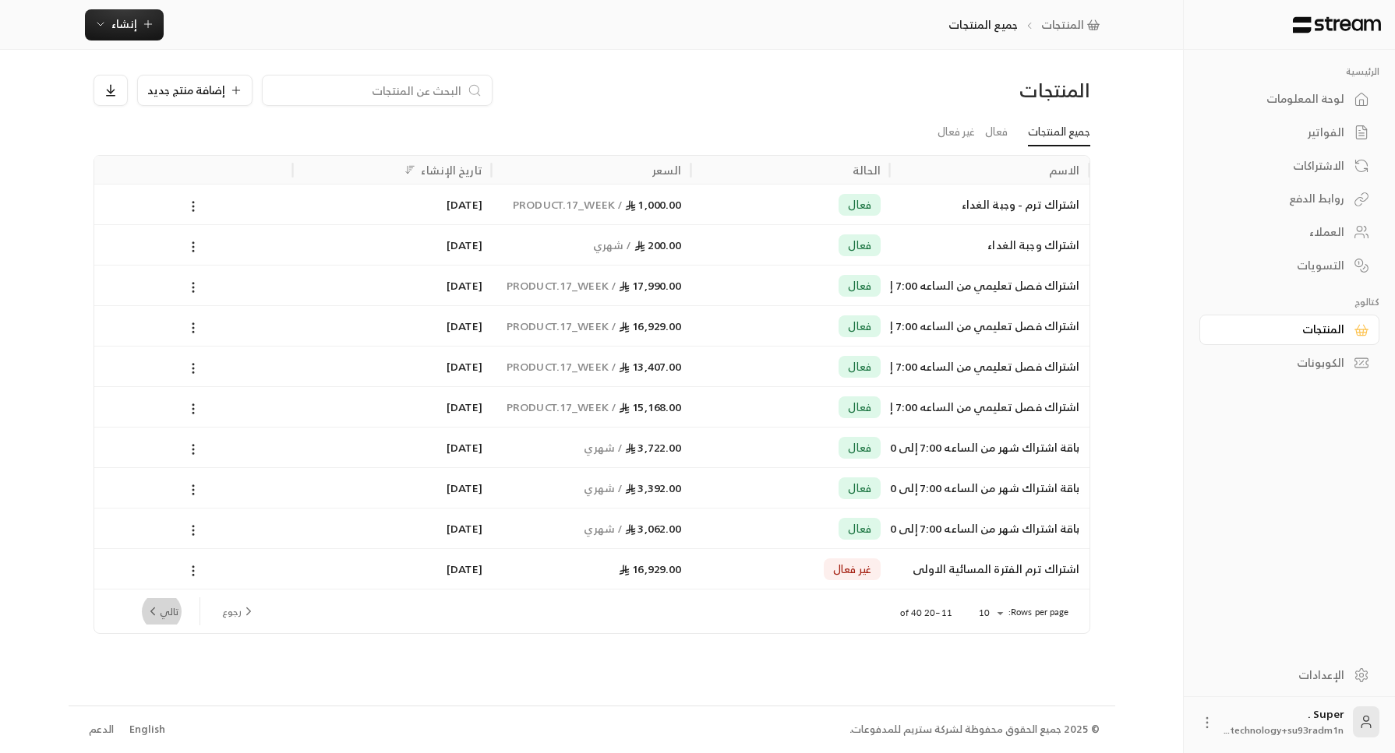
click at [170, 615] on button "تالي" at bounding box center [161, 611] width 45 height 26
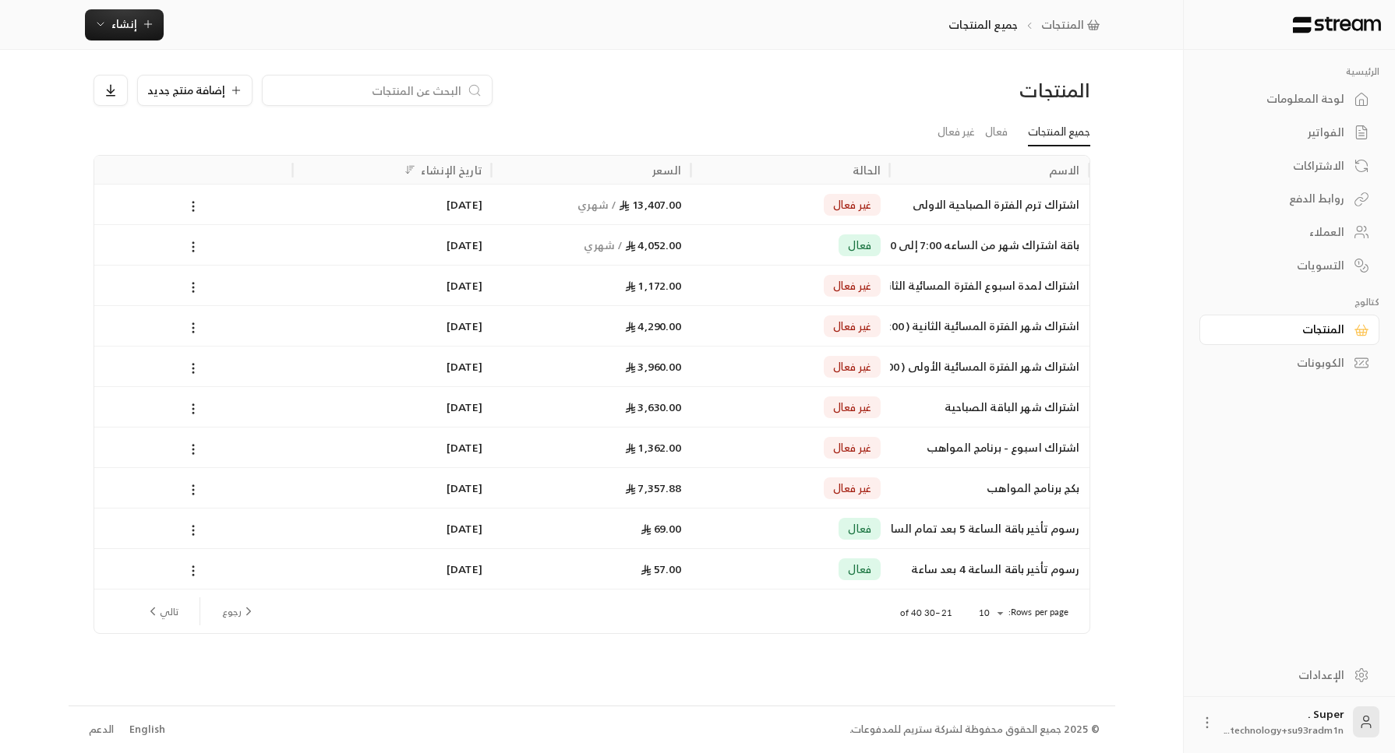
click at [911, 253] on div "باقة اشتراك شهر من الساعه 7:00 إلى 5:00" at bounding box center [989, 245] width 181 height 40
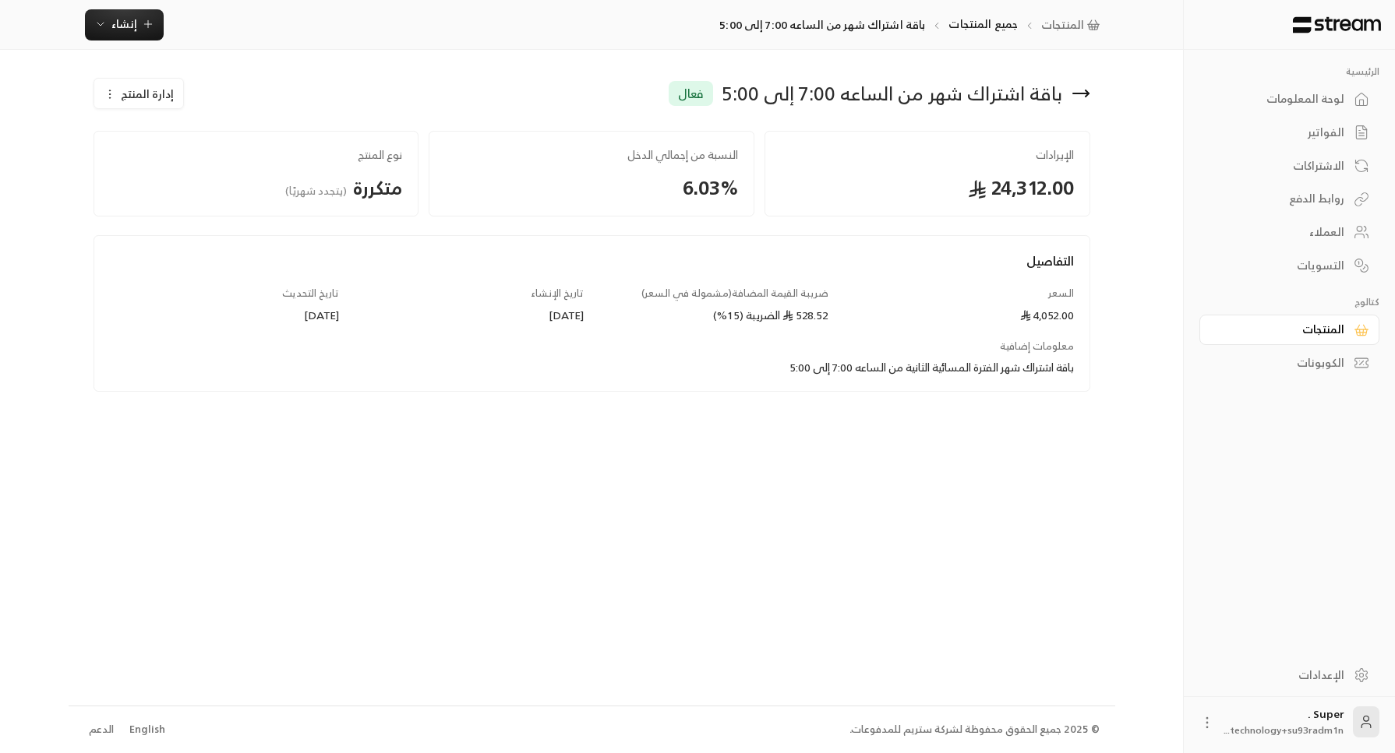
click at [1303, 136] on div "الفواتير" at bounding box center [1281, 133] width 125 height 16
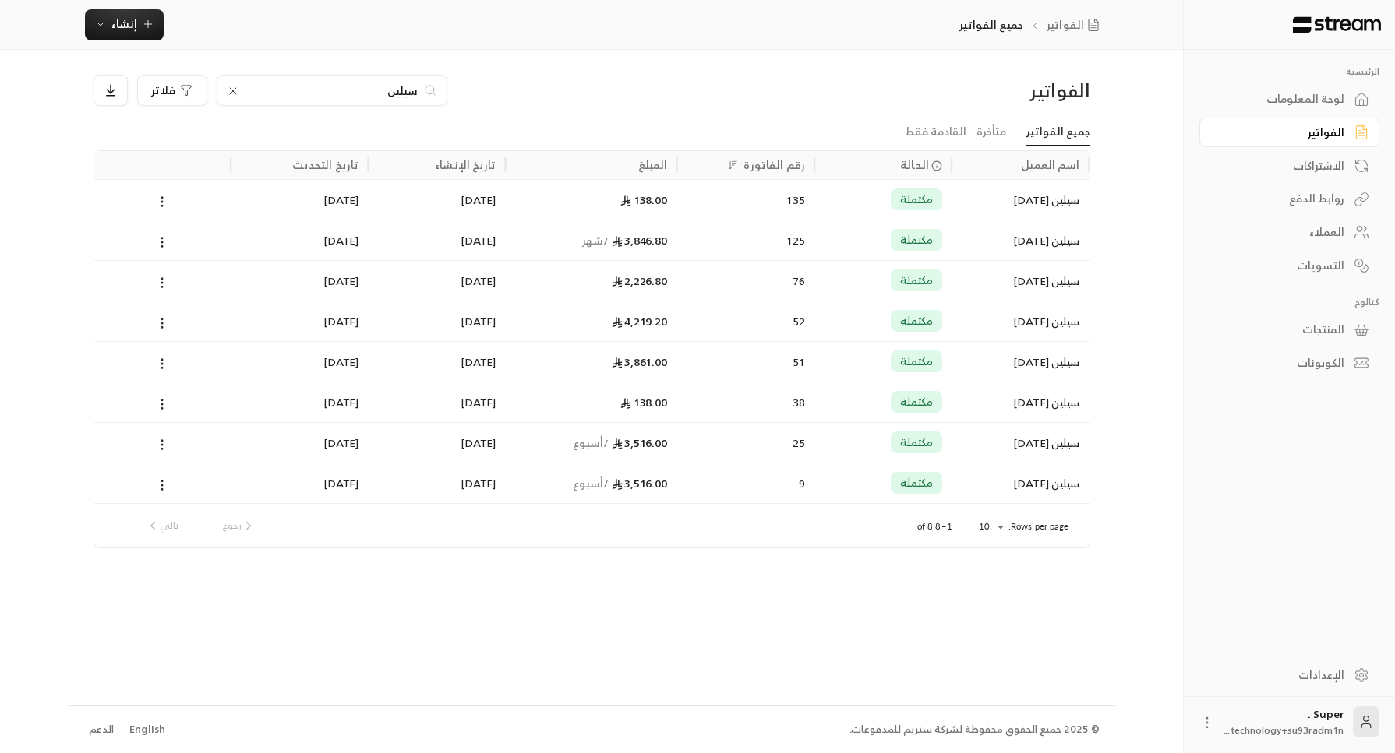
click at [1000, 192] on div "سيلين [DATE]" at bounding box center [1020, 200] width 118 height 40
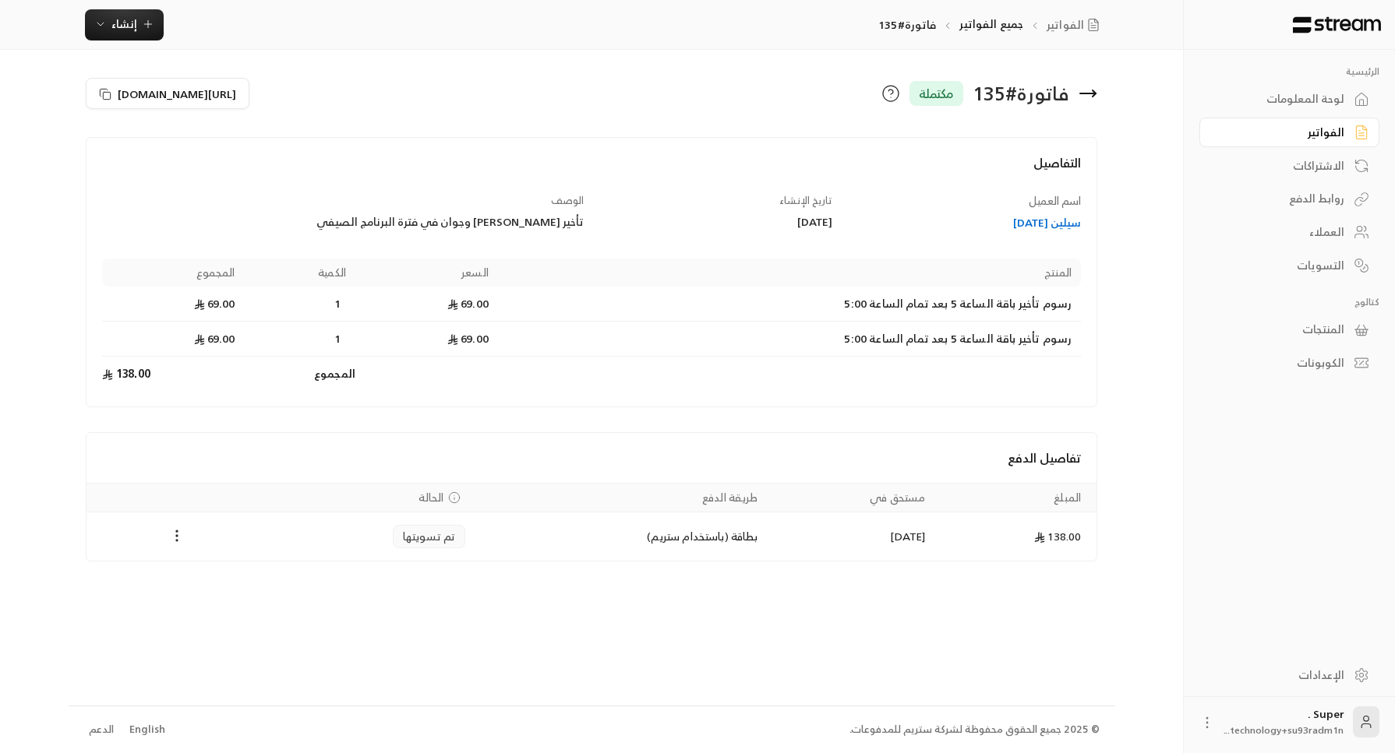
click at [1013, 220] on div "سيلين [DATE]" at bounding box center [965, 223] width 234 height 16
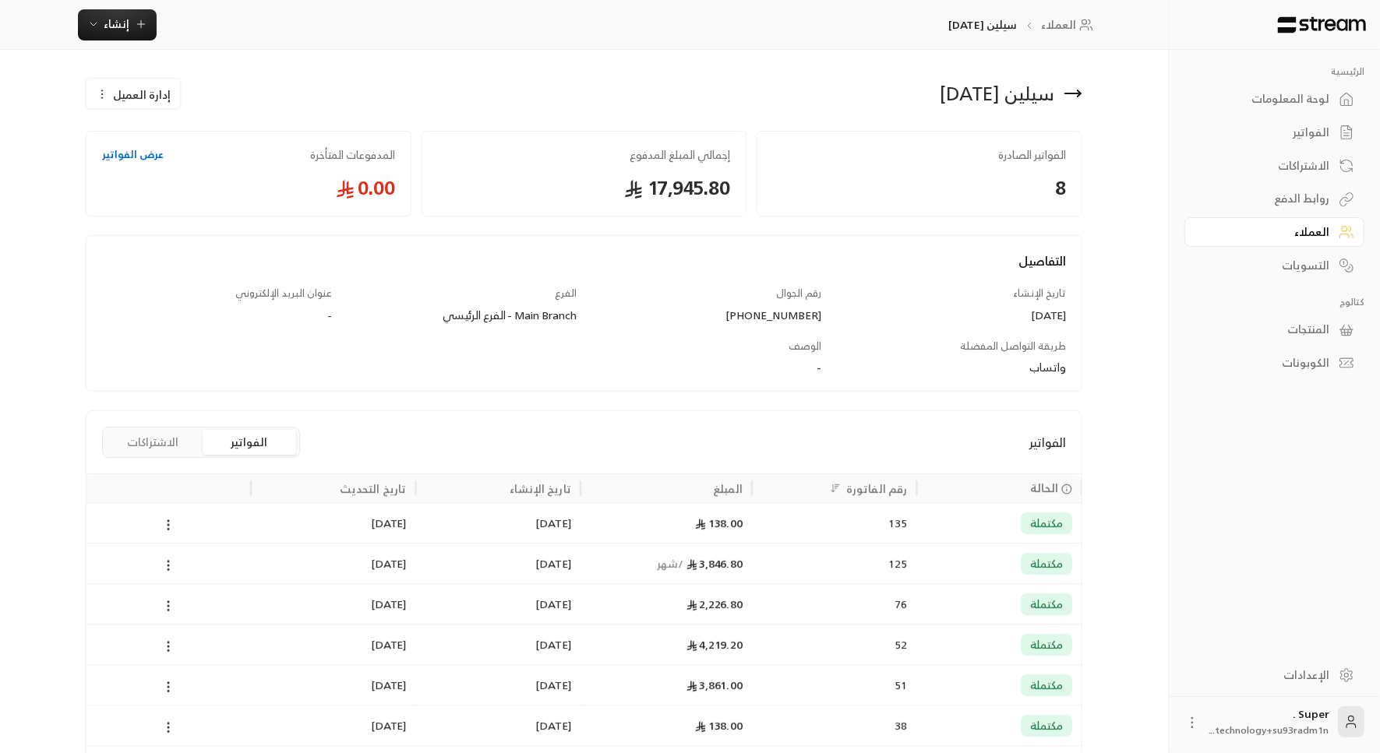
click at [836, 552] on div "125" at bounding box center [834, 564] width 146 height 40
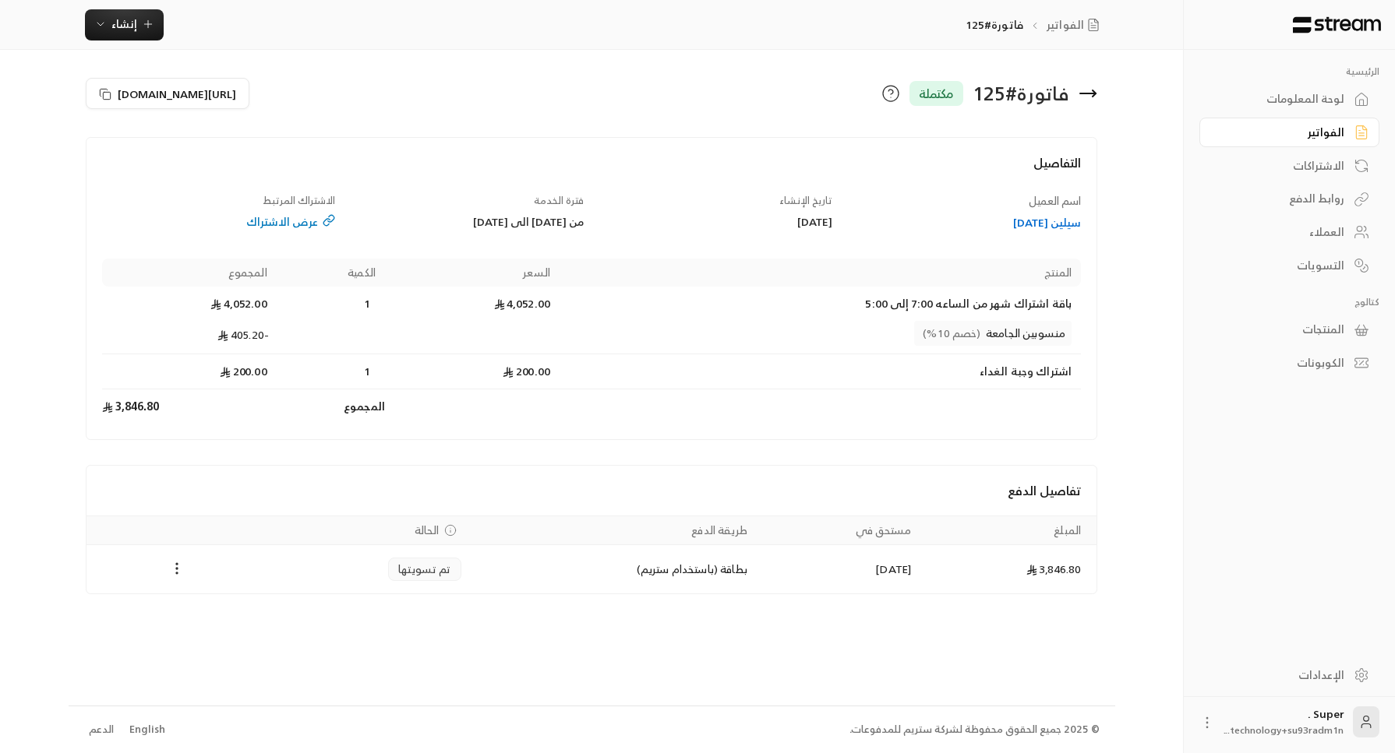
click at [295, 217] on div "عرض الاشتراك" at bounding box center [219, 222] width 234 height 16
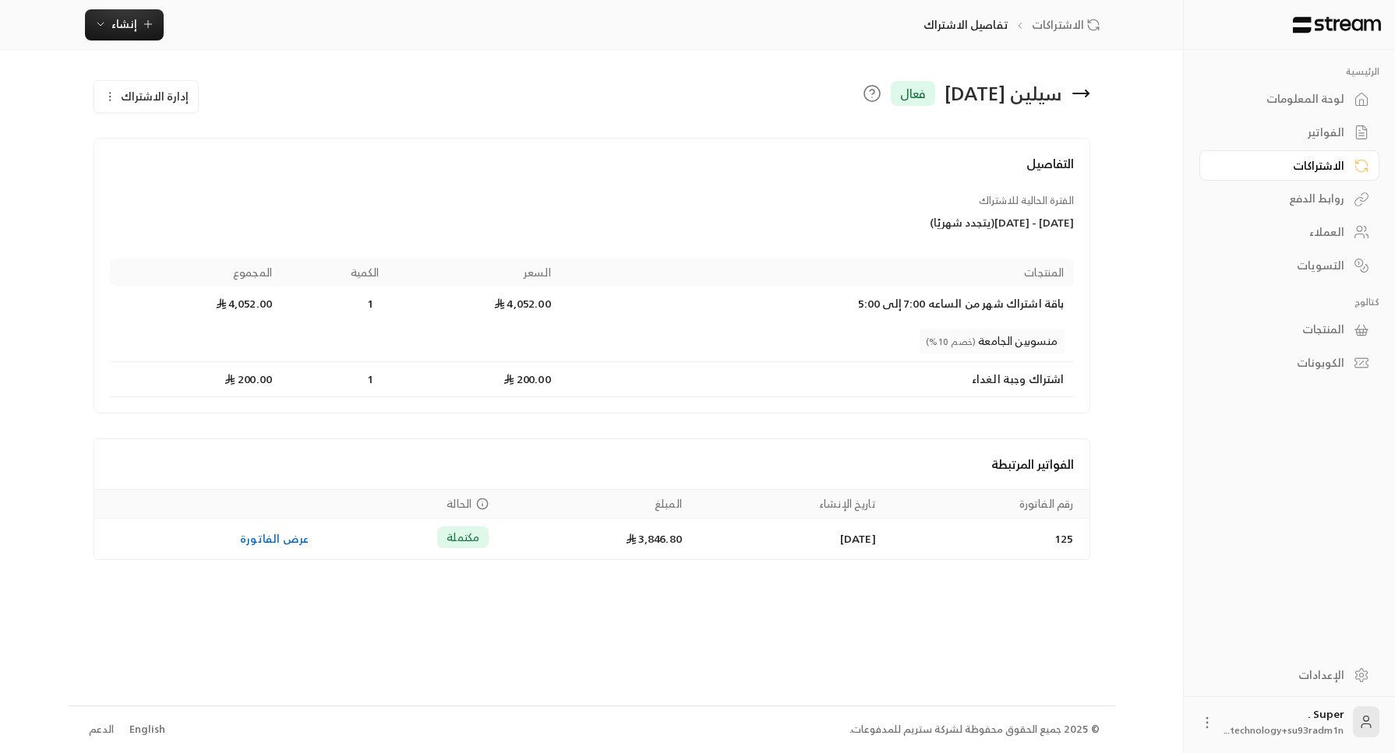
click at [135, 96] on span "إدارة الاشتراك" at bounding box center [155, 95] width 68 height 19
click at [195, 130] on link "تعديل الاشتراك" at bounding box center [189, 142] width 171 height 29
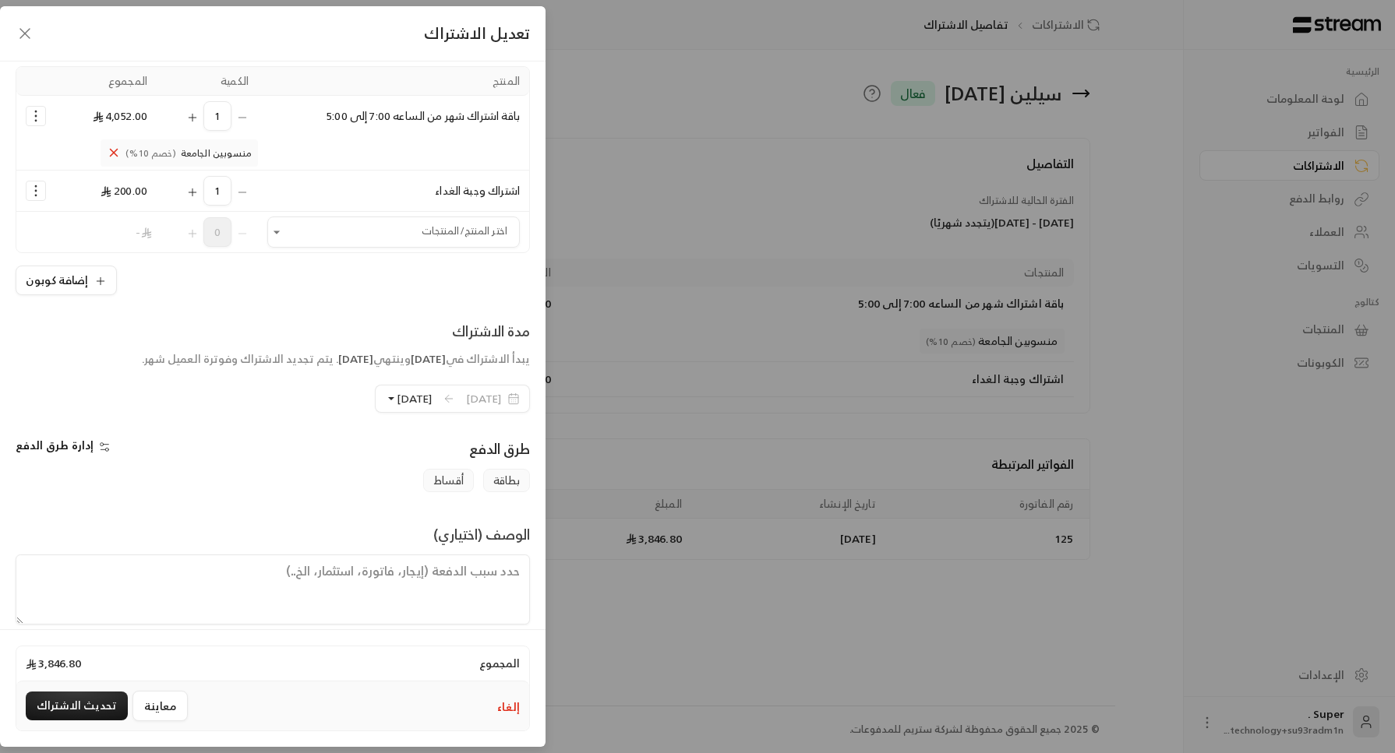
scroll to position [144, 0]
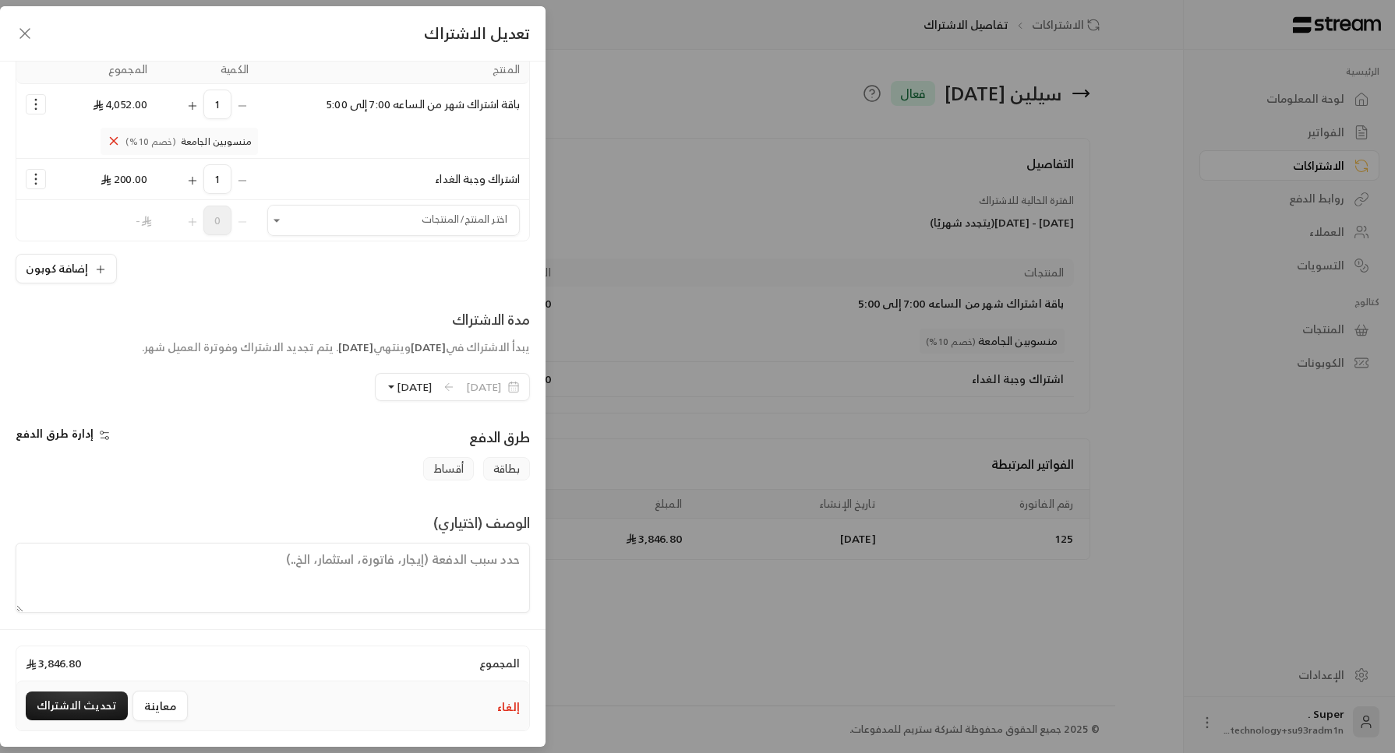
click at [28, 28] on icon "button" at bounding box center [25, 33] width 19 height 19
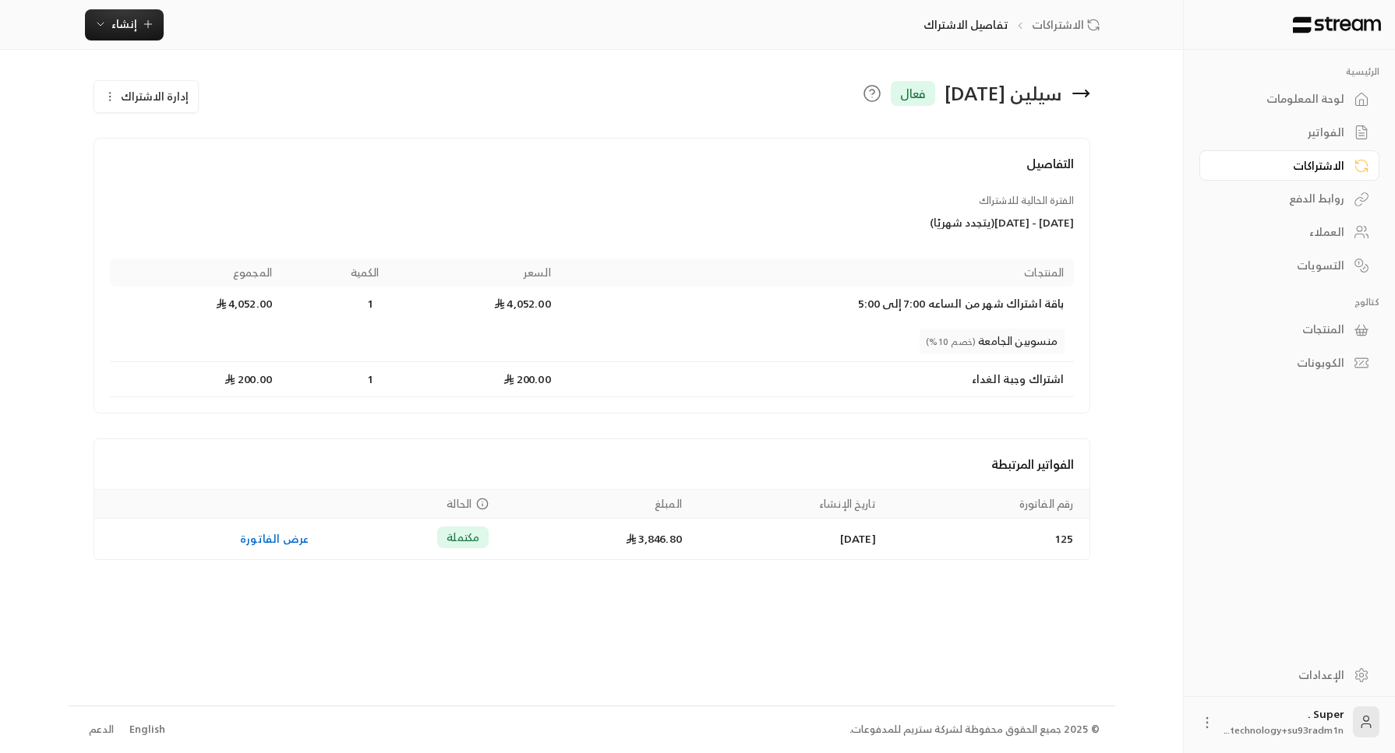
click at [139, 100] on span "إدارة الاشتراك" at bounding box center [155, 95] width 68 height 19
click at [166, 140] on div "تعديل الاشتراك" at bounding box center [189, 142] width 156 height 16
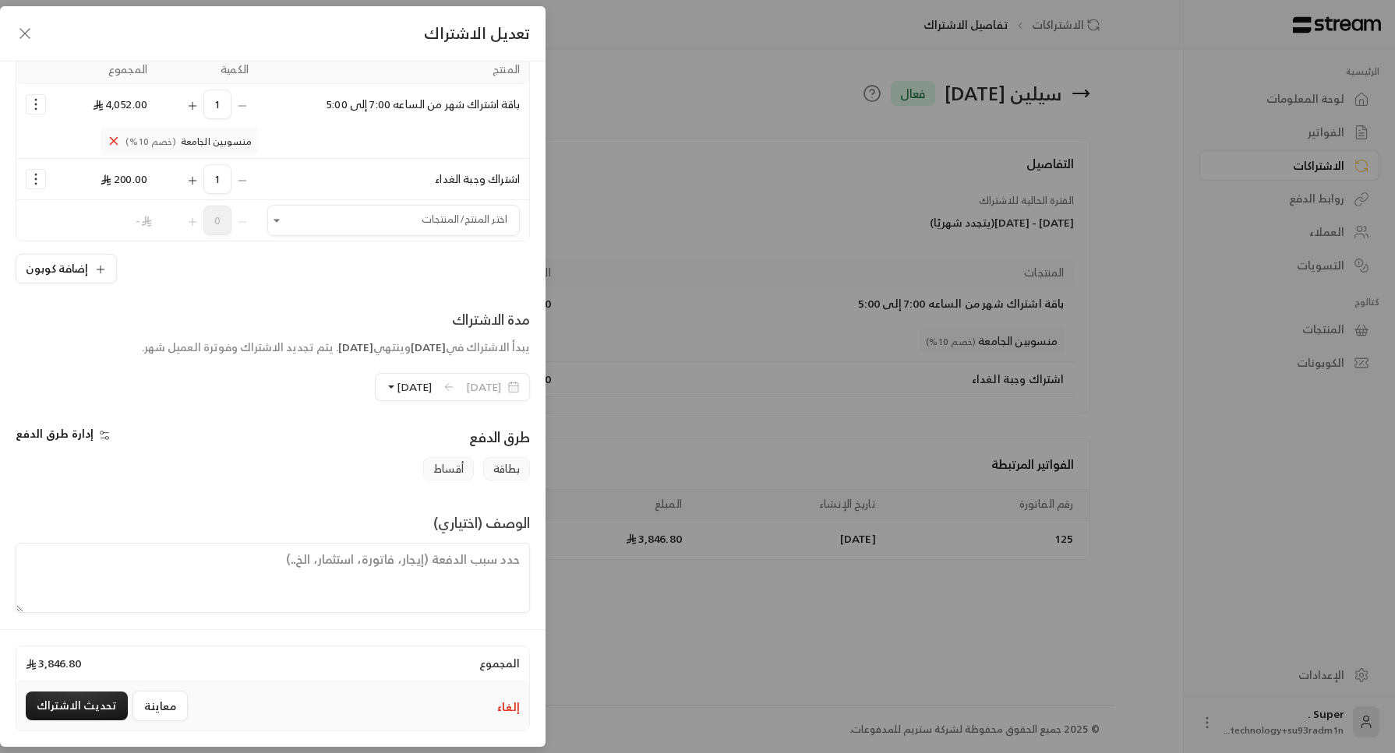
click at [49, 436] on span "إدارة طرق الدفع" at bounding box center [55, 433] width 78 height 19
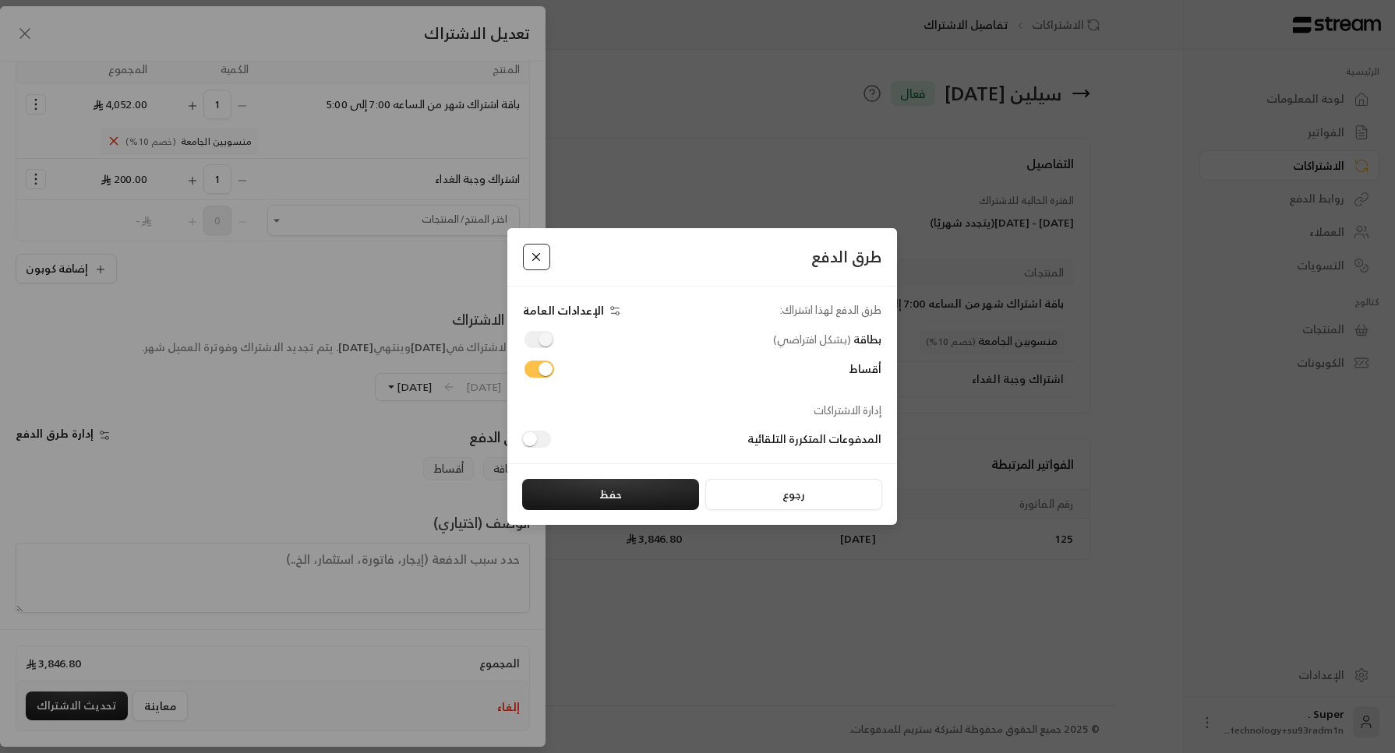
click at [533, 259] on button "Close" at bounding box center [536, 257] width 27 height 27
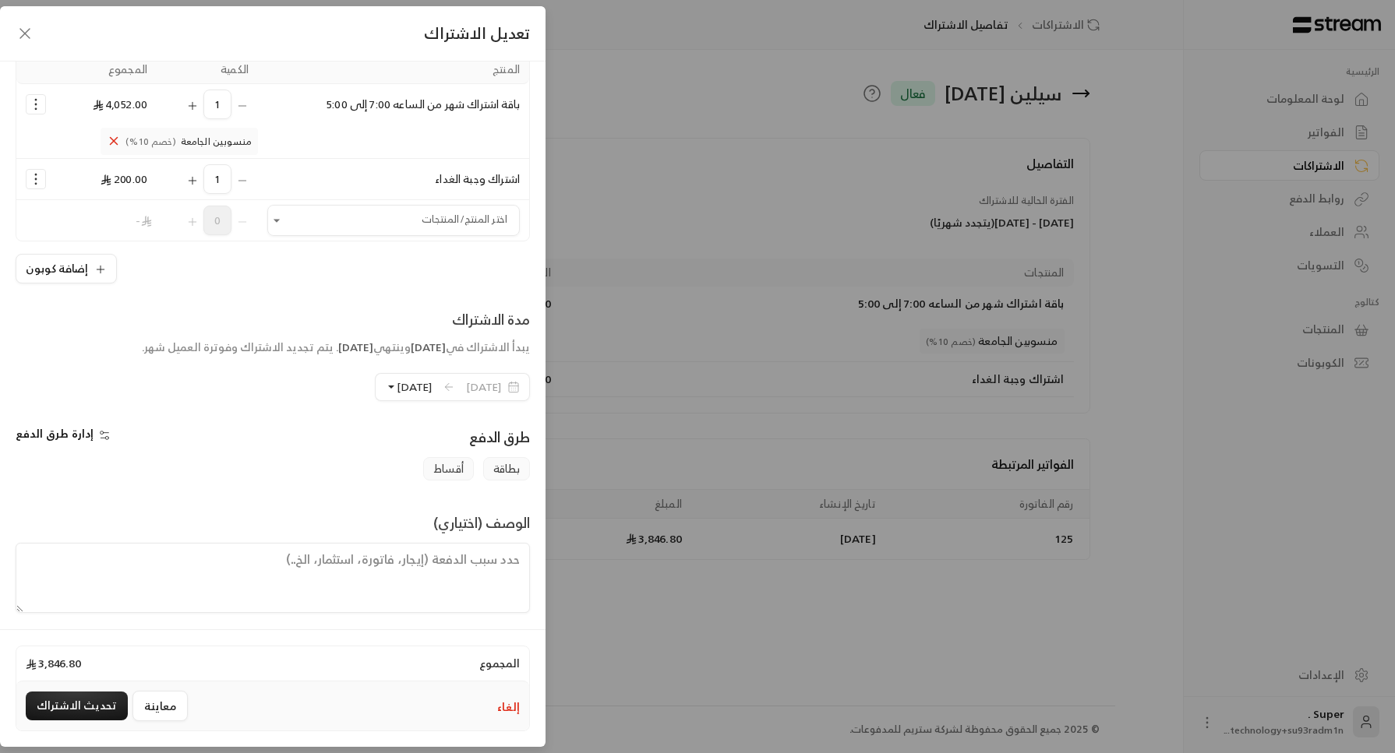
click at [26, 32] on icon "button" at bounding box center [24, 33] width 9 height 9
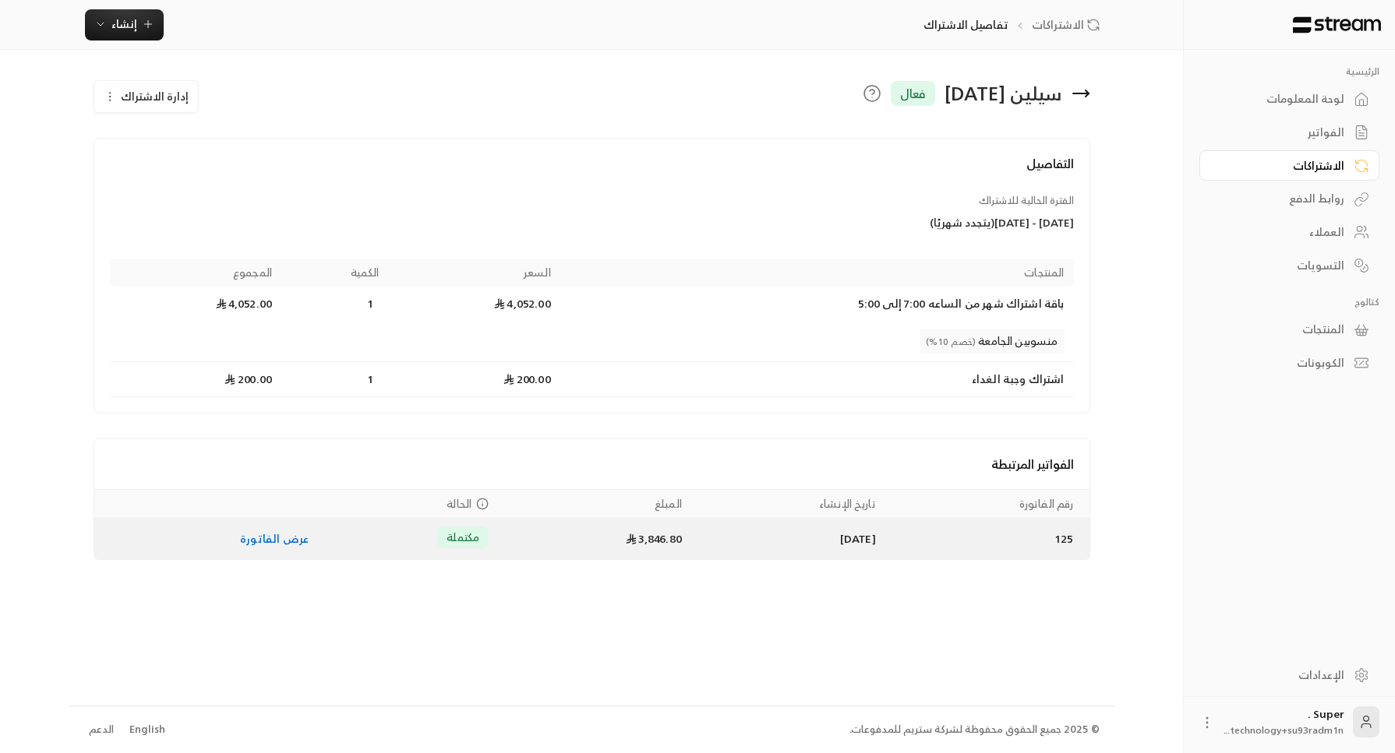
click at [279, 542] on link "عرض الفاتورة" at bounding box center [274, 538] width 69 height 19
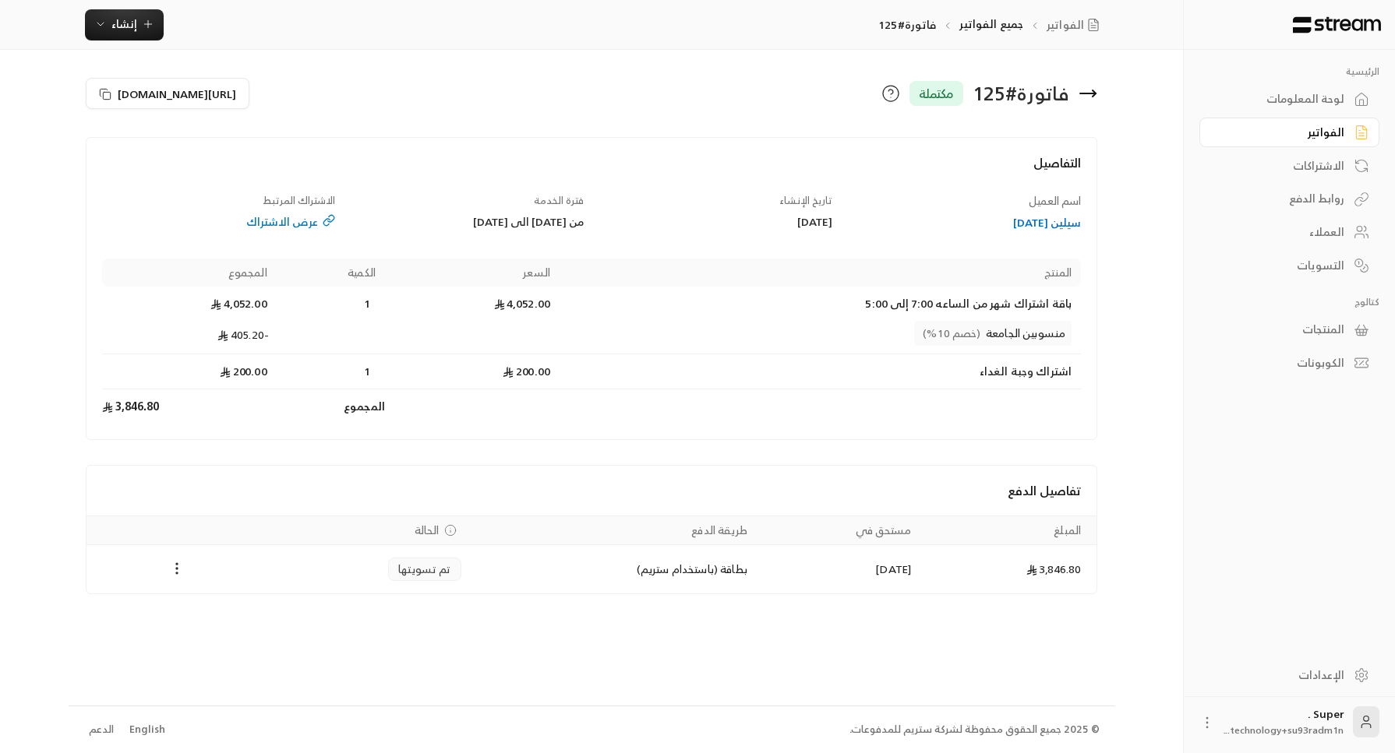
click at [1038, 221] on div "سيلين [DATE]" at bounding box center [965, 223] width 234 height 16
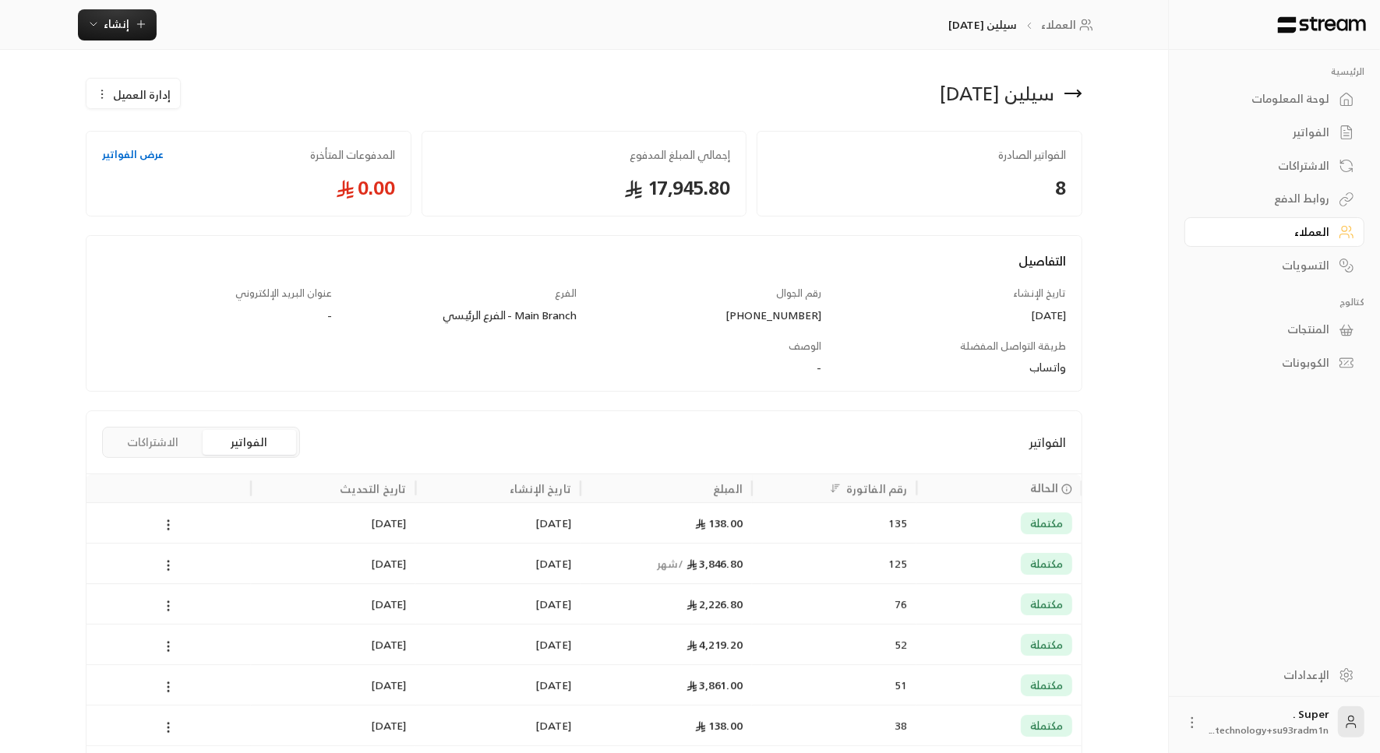
click at [1305, 227] on div "العملاء" at bounding box center [1266, 232] width 125 height 16
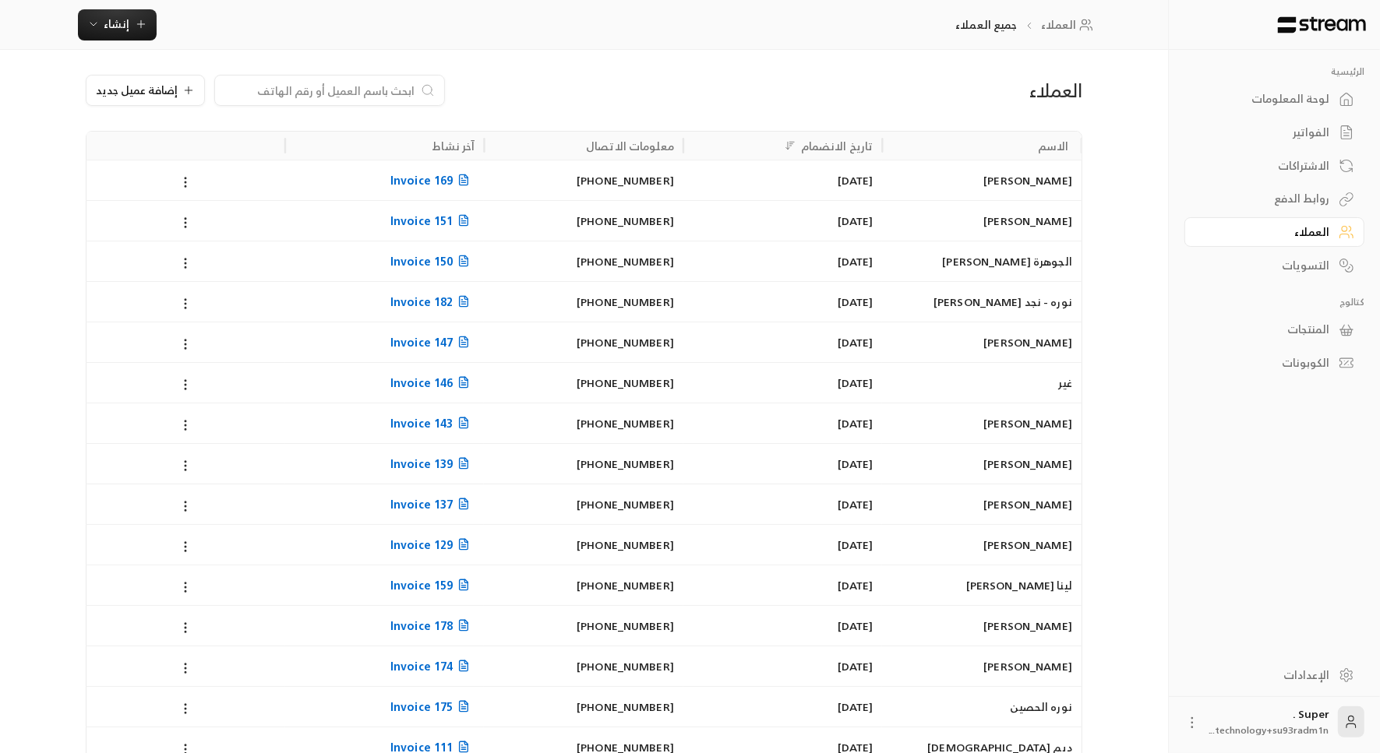
click at [344, 84] on input at bounding box center [319, 90] width 190 height 17
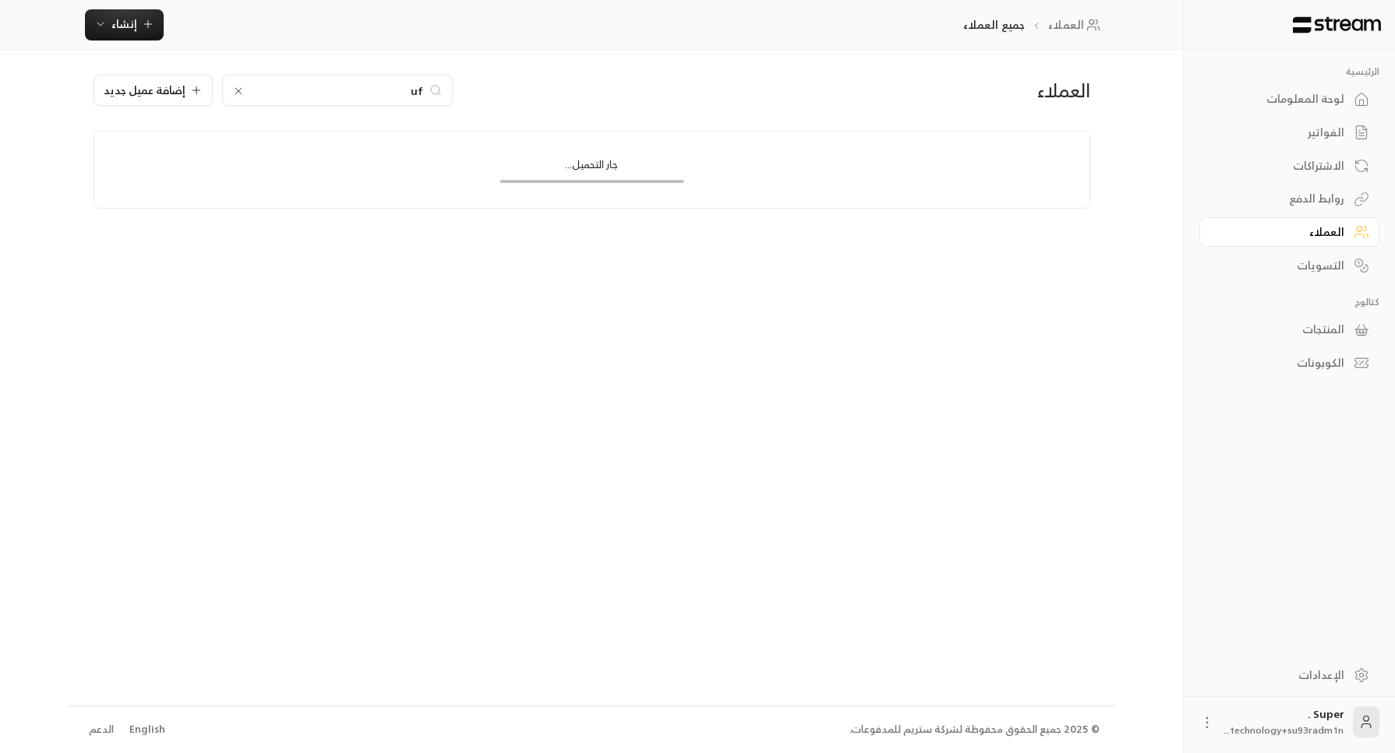
type input "u"
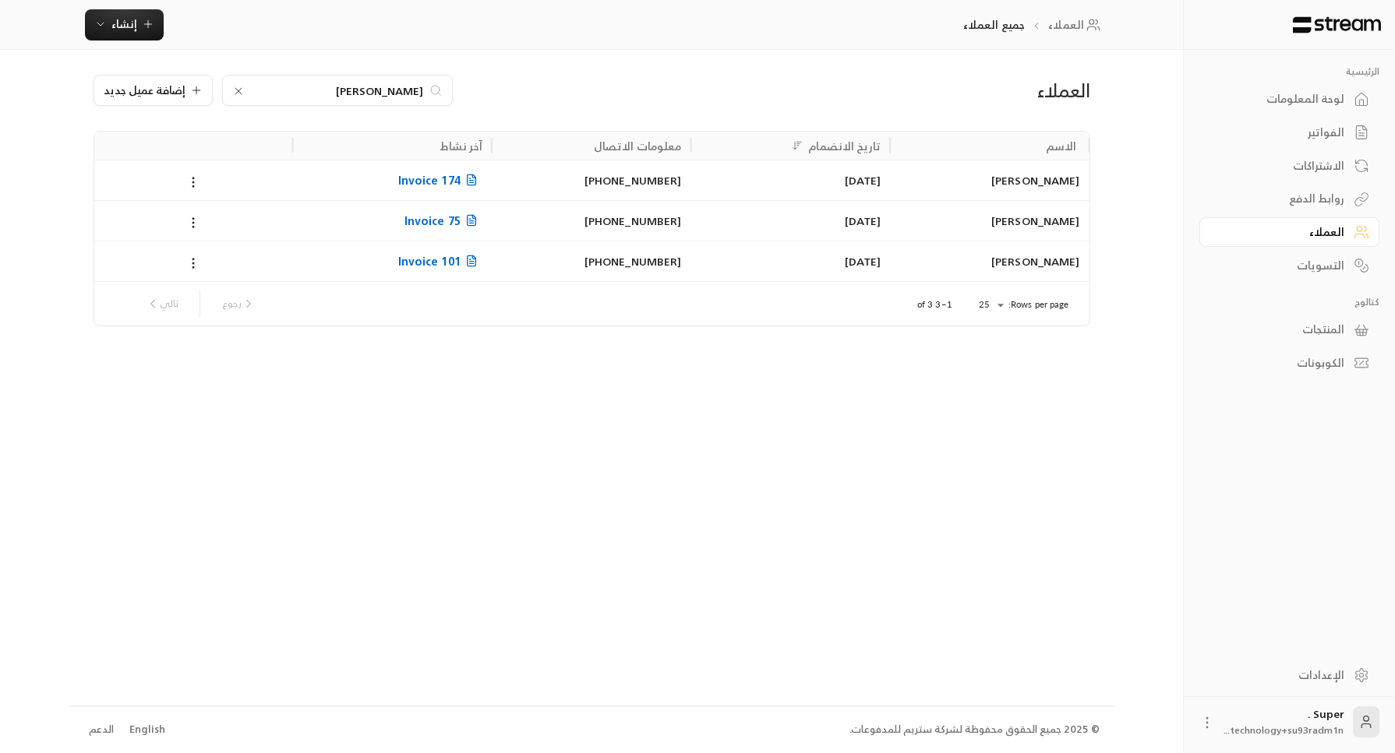
type input "[PERSON_NAME]"
click at [859, 176] on div "[DATE]" at bounding box center [790, 181] width 181 height 40
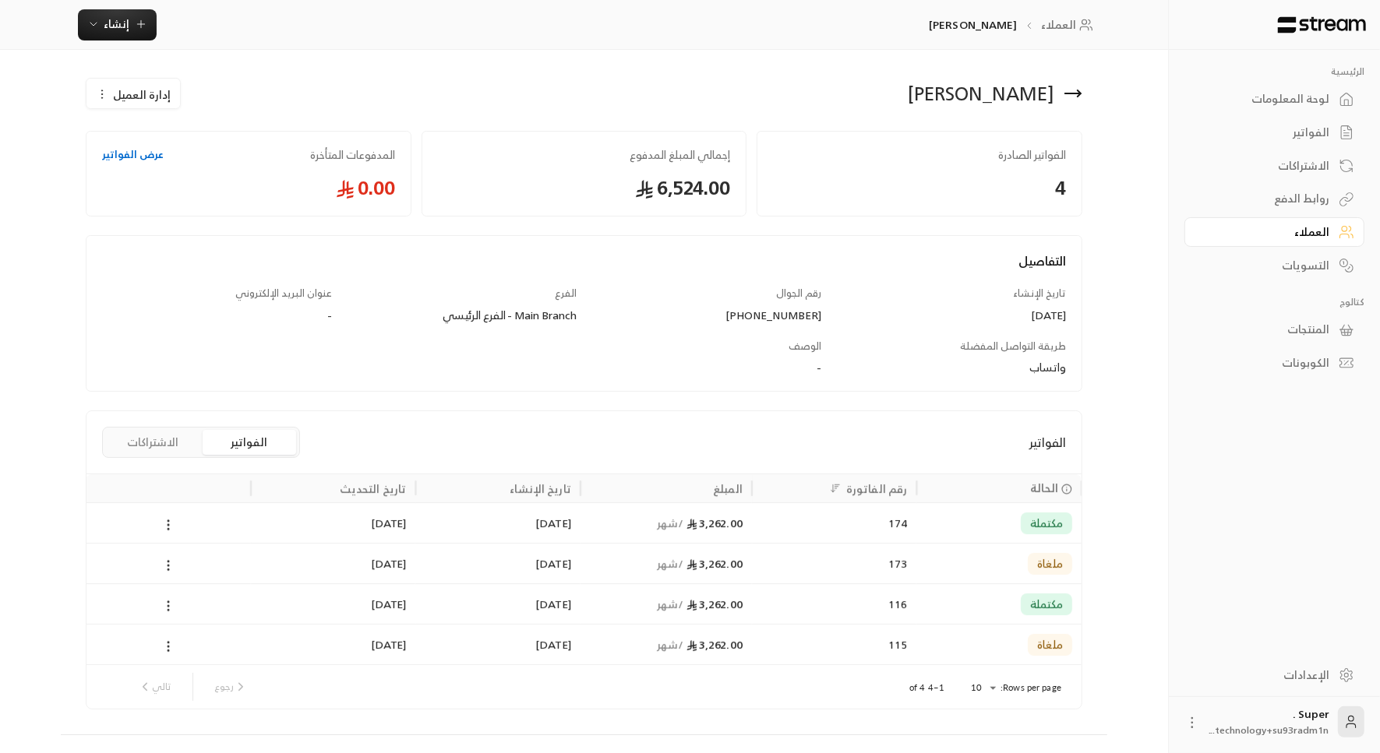
click at [136, 441] on button "الاشتراكات" at bounding box center [152, 442] width 93 height 25
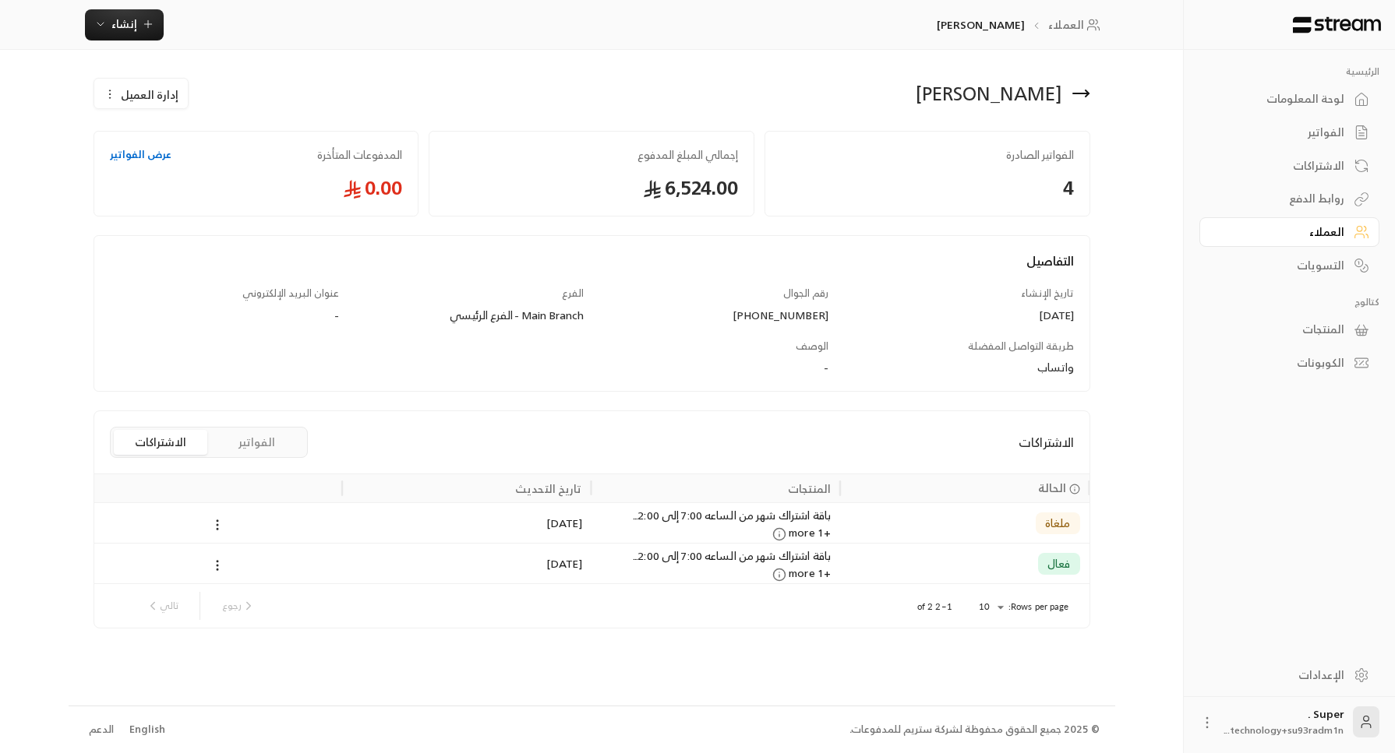
click at [1297, 230] on div "العملاء" at bounding box center [1281, 232] width 125 height 16
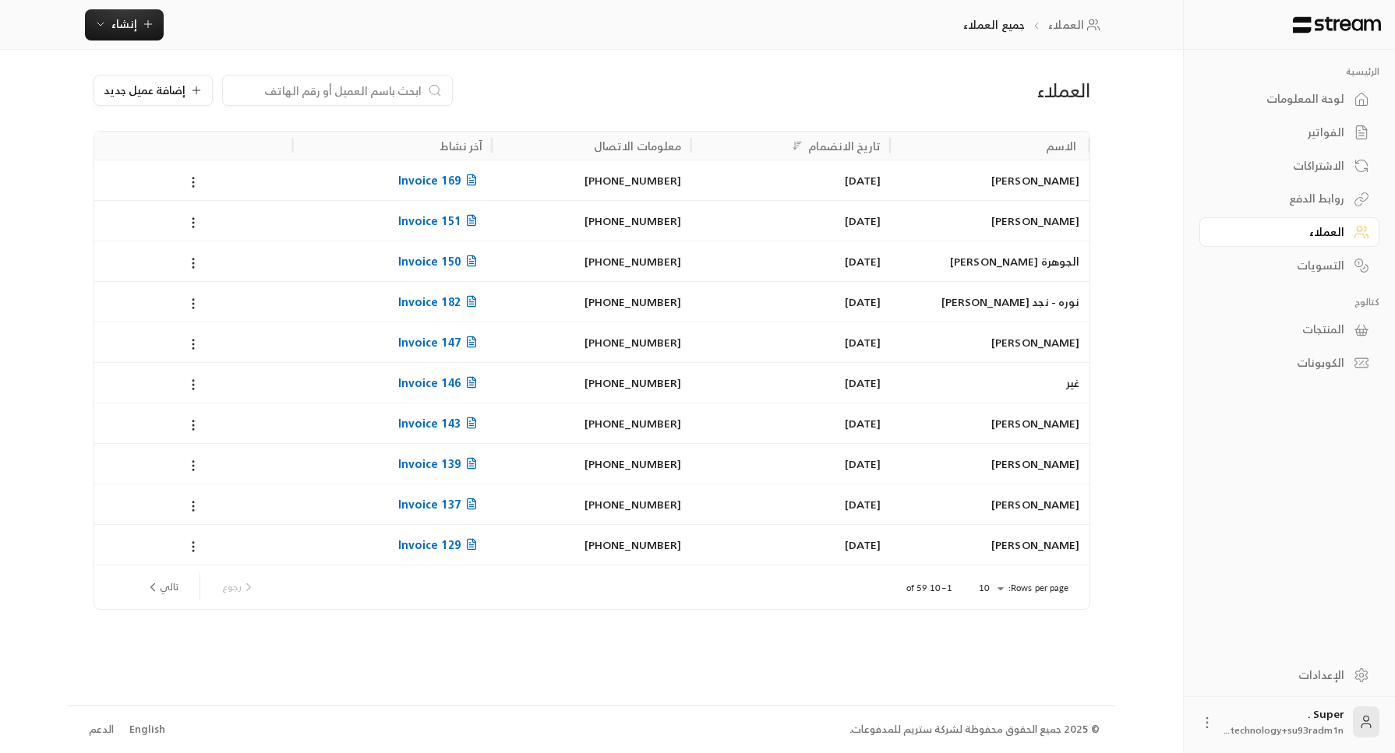
click at [316, 92] on input at bounding box center [327, 90] width 190 height 17
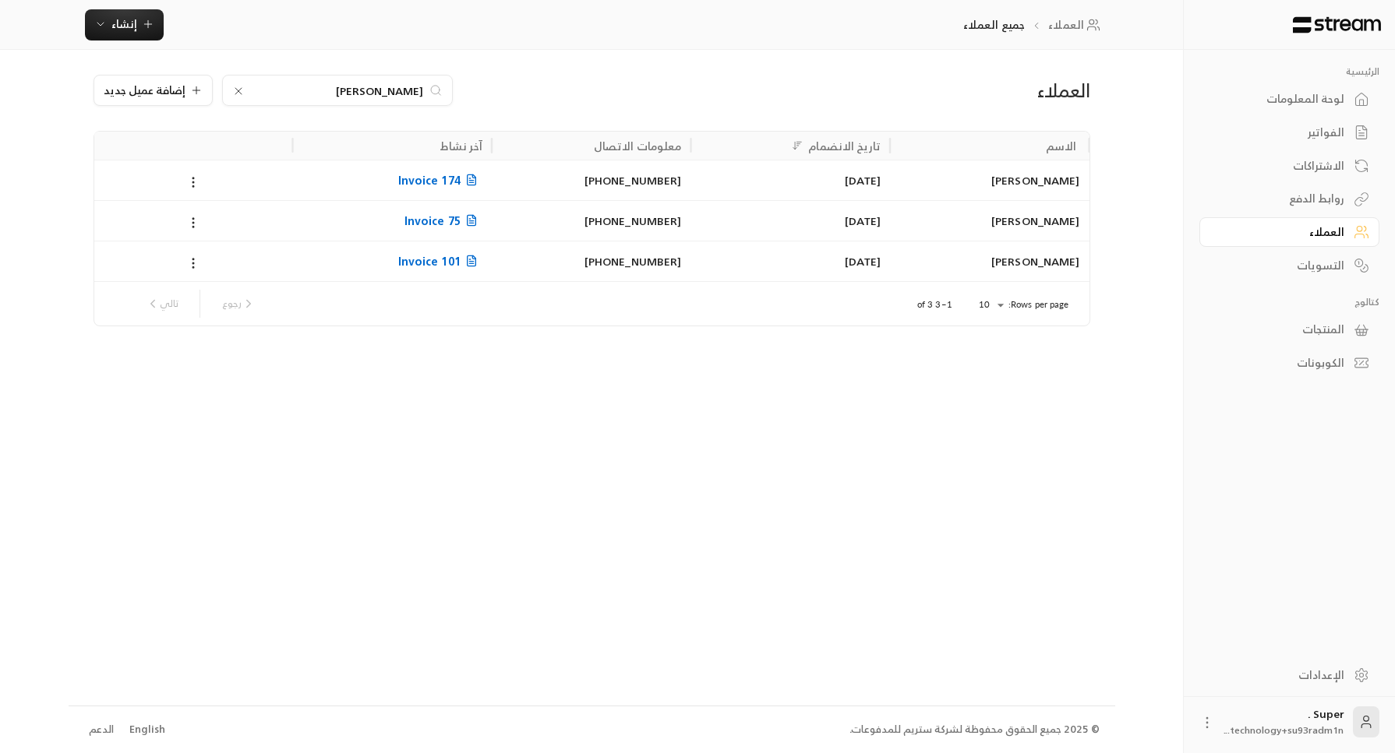
type input "[PERSON_NAME]"
click at [547, 183] on div "[PHONE_NUMBER]" at bounding box center [591, 181] width 181 height 40
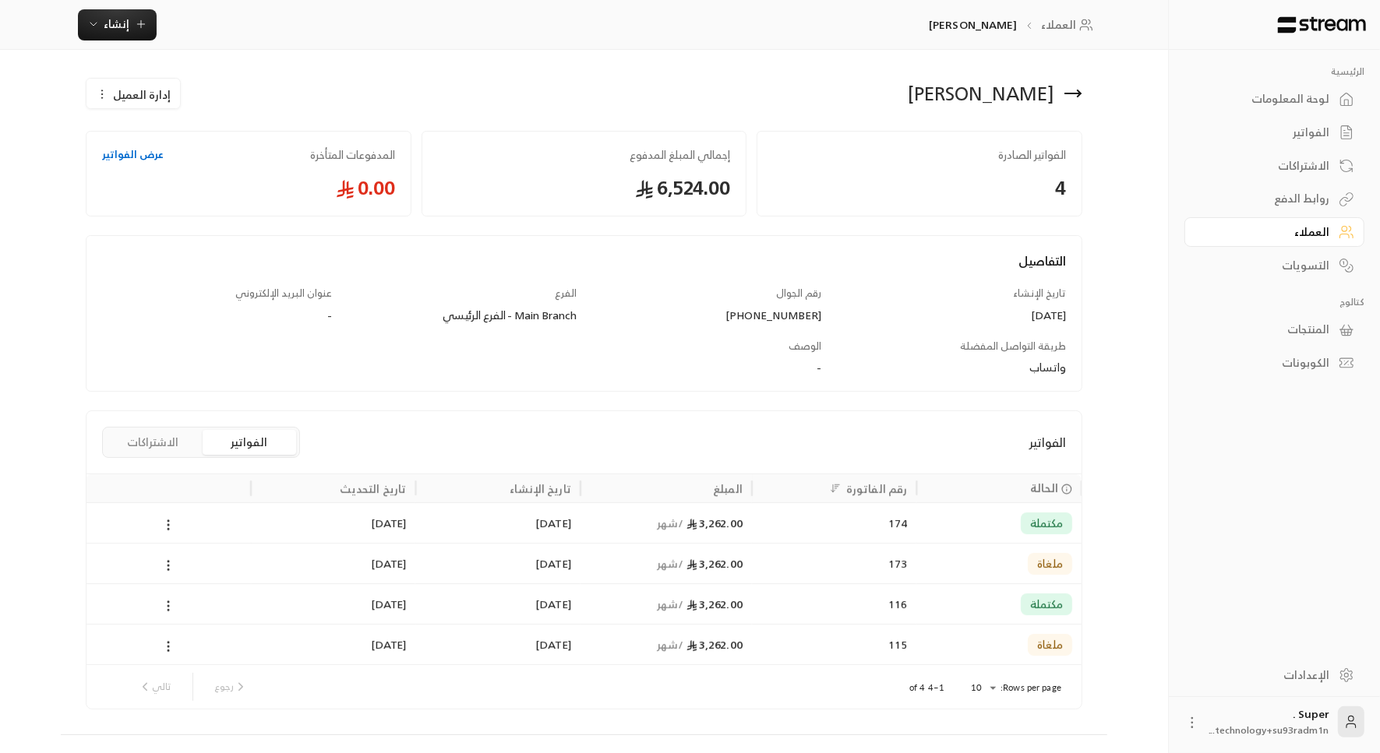
click at [743, 531] on div "3,262.00 / شهر" at bounding box center [665, 523] width 171 height 41
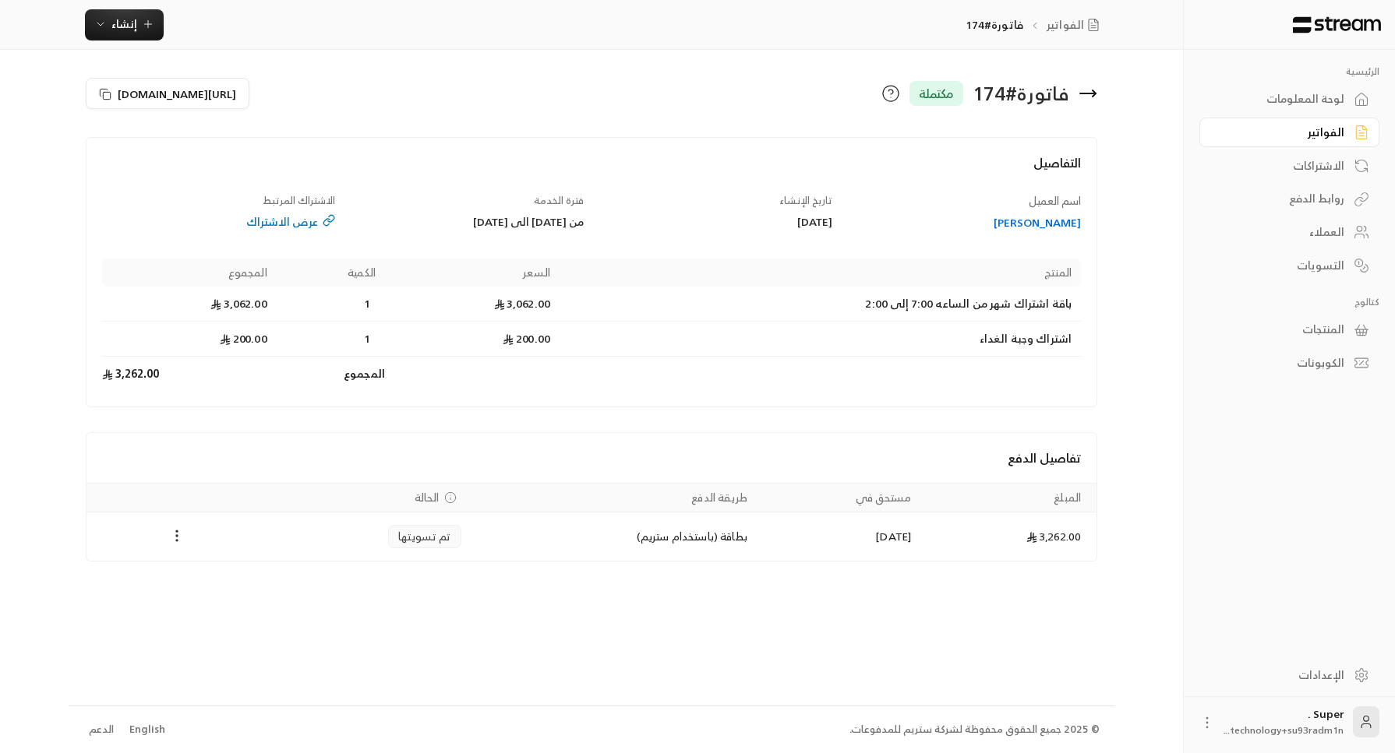
click at [291, 224] on div "عرض الاشتراك" at bounding box center [219, 222] width 234 height 16
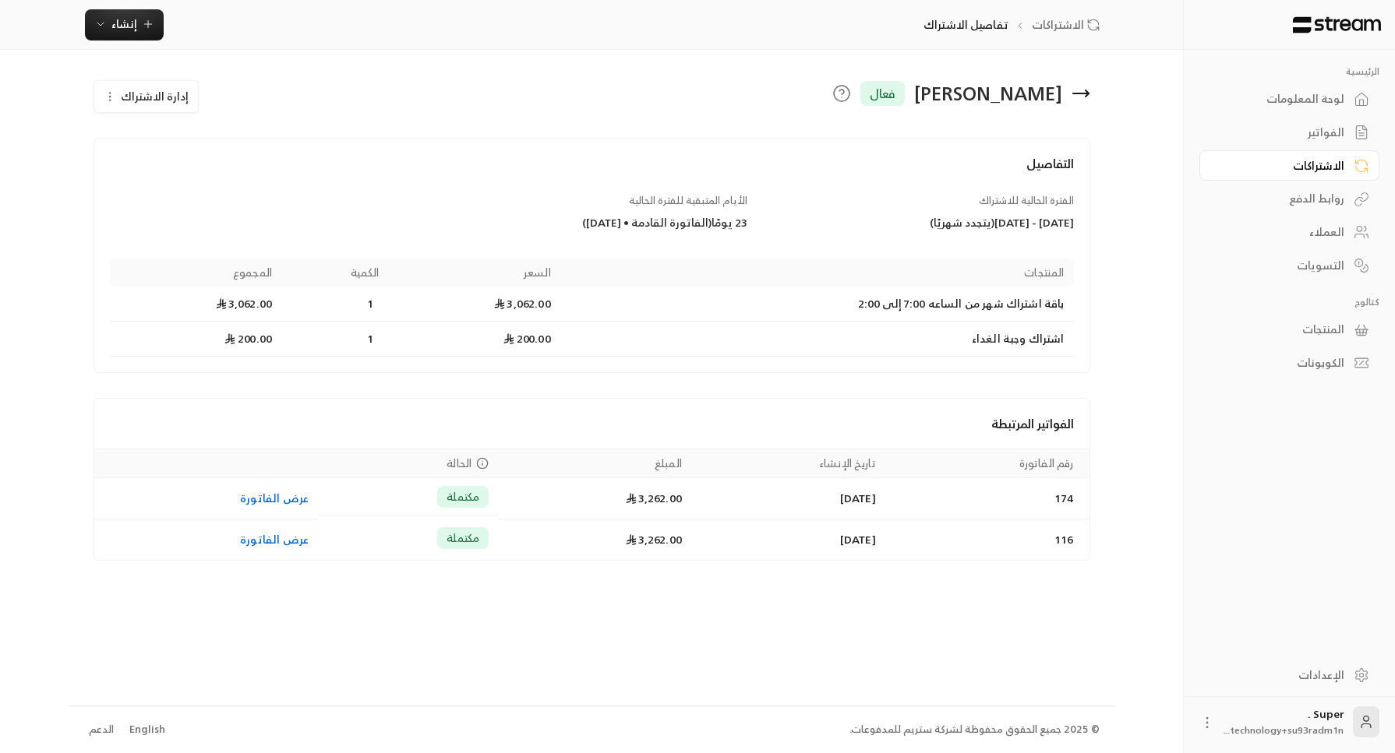
click at [137, 104] on span "إدارة الاشتراك" at bounding box center [155, 95] width 68 height 19
click at [161, 134] on div "تعديل الاشتراك" at bounding box center [189, 142] width 156 height 16
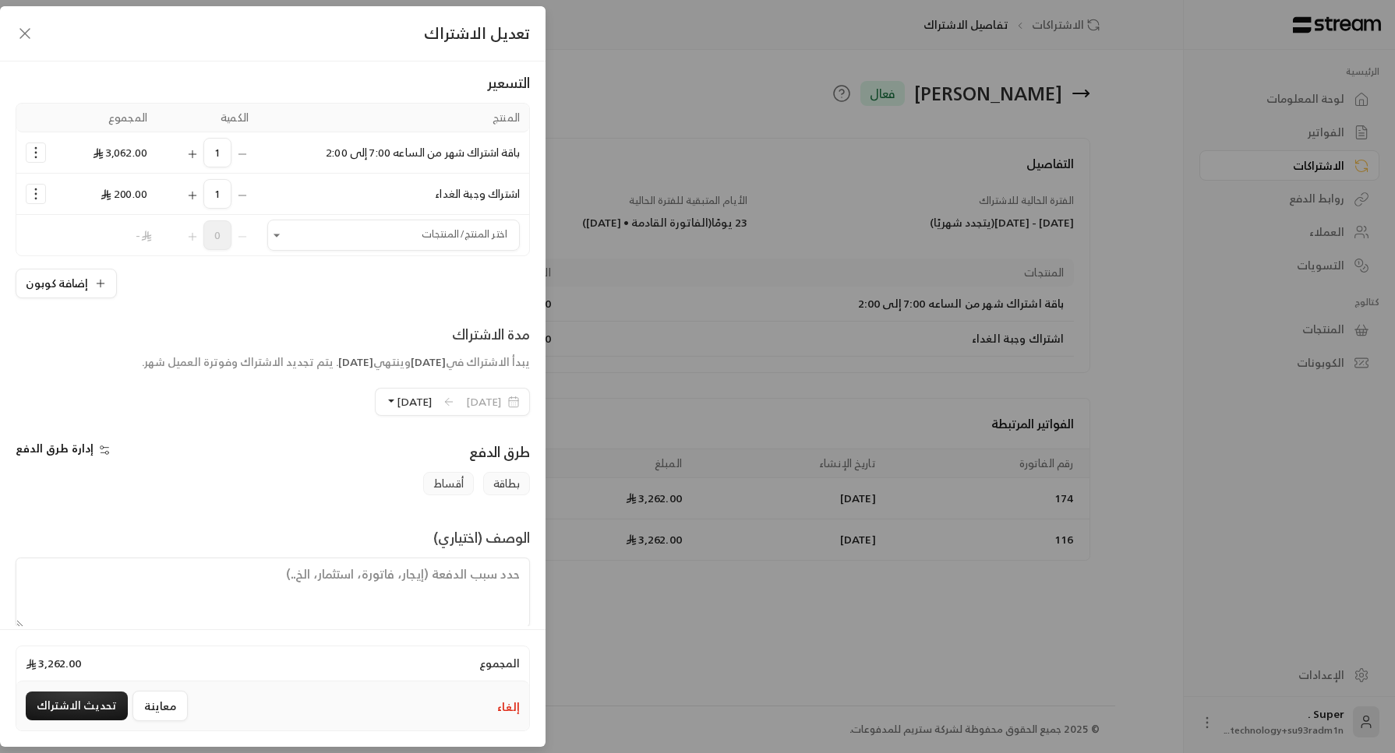
scroll to position [111, 0]
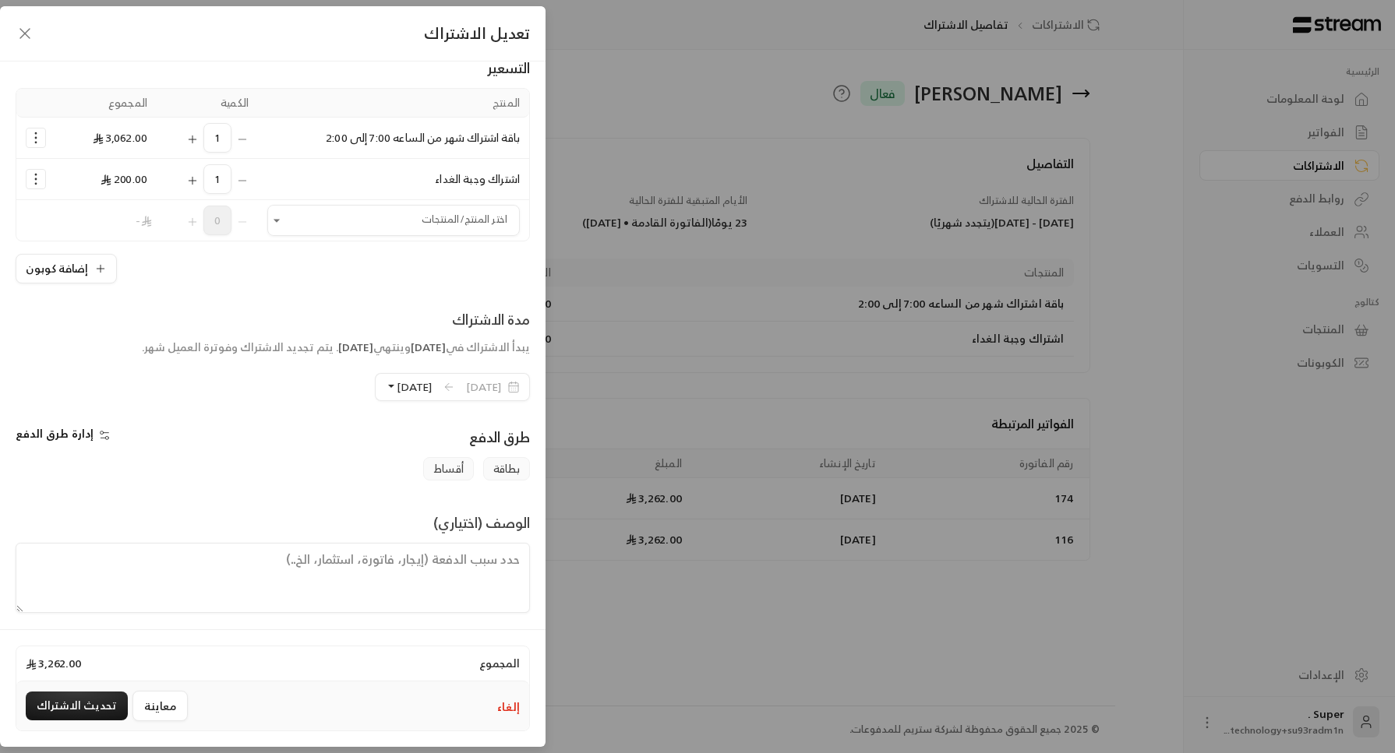
click at [26, 34] on icon "button" at bounding box center [25, 33] width 19 height 19
